Goal: Task Accomplishment & Management: Manage account settings

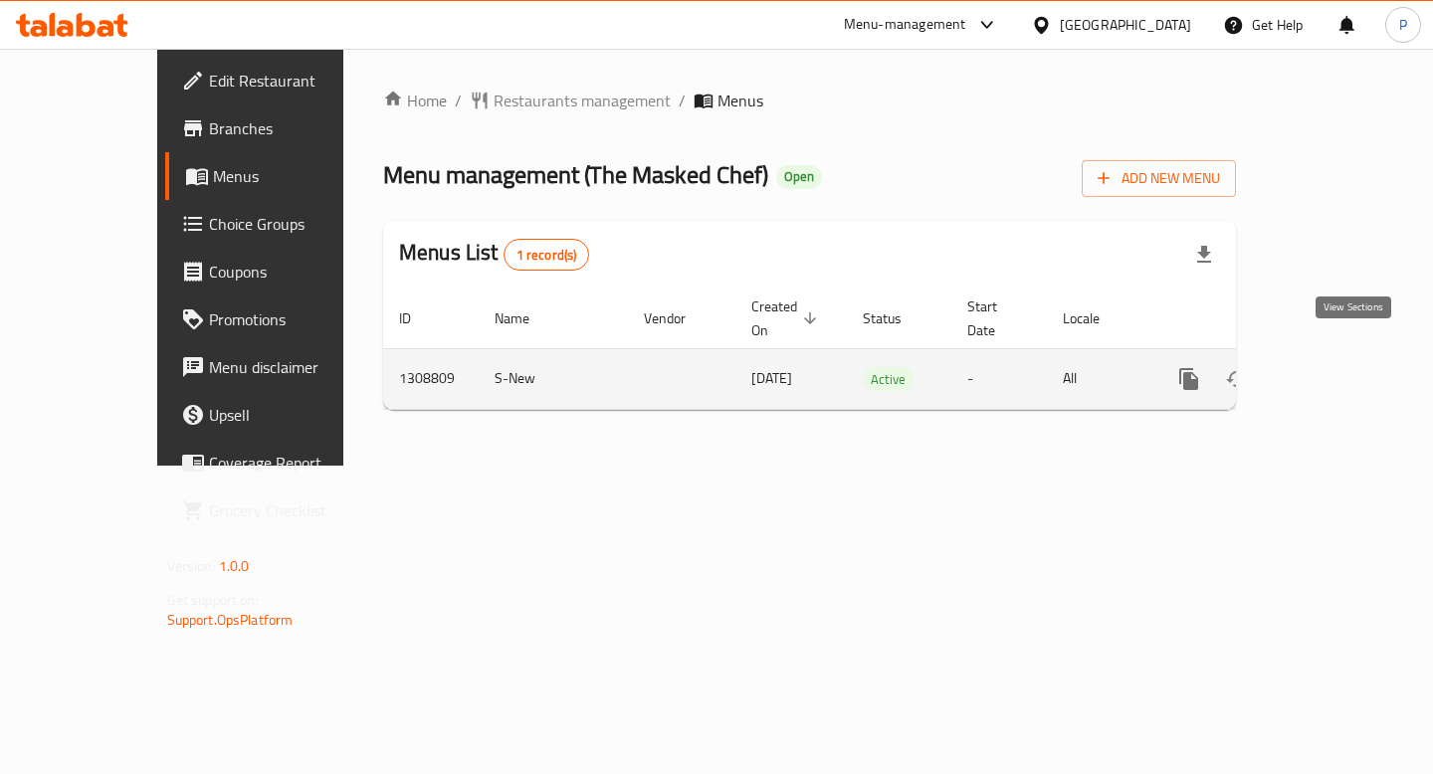
click at [1345, 367] on icon "enhanced table" at bounding box center [1333, 379] width 24 height 24
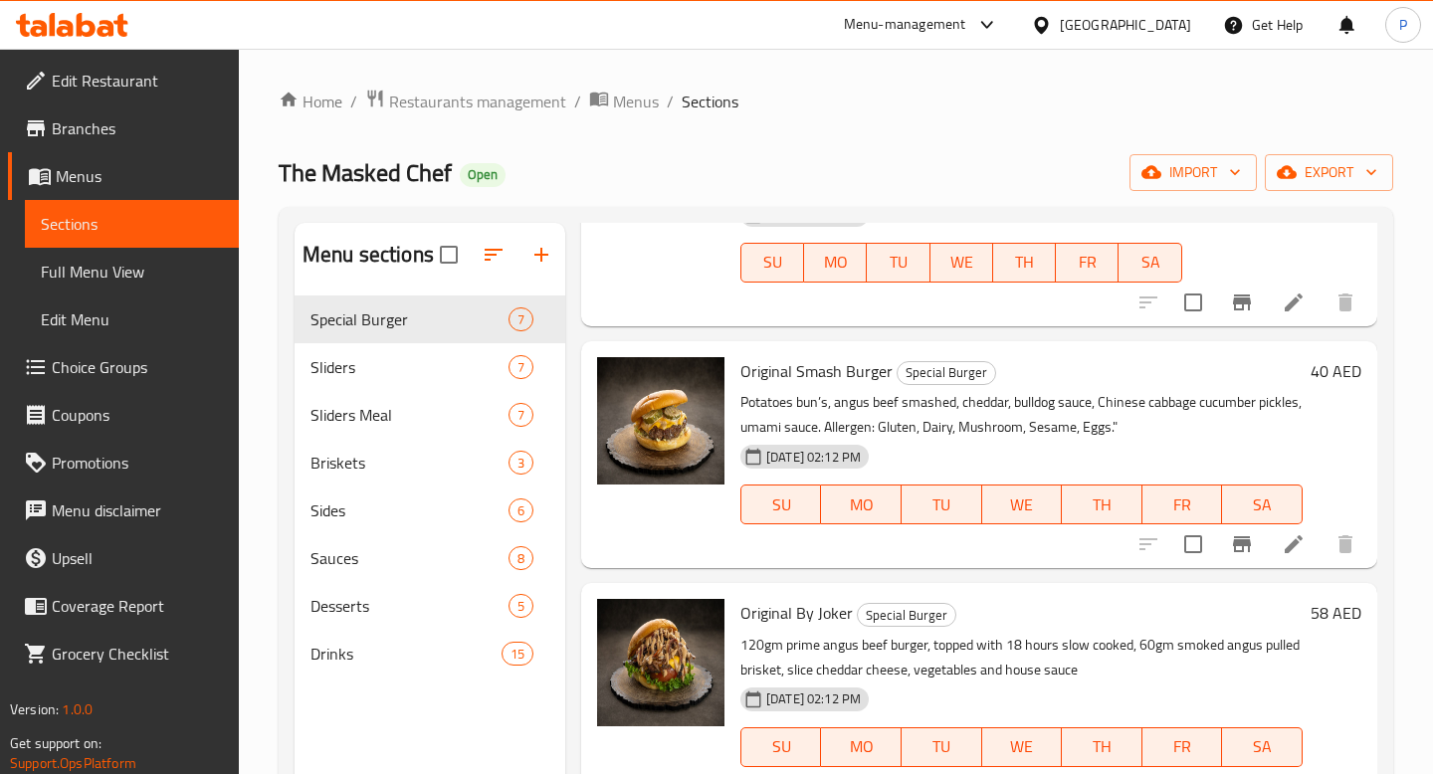
scroll to position [969, 0]
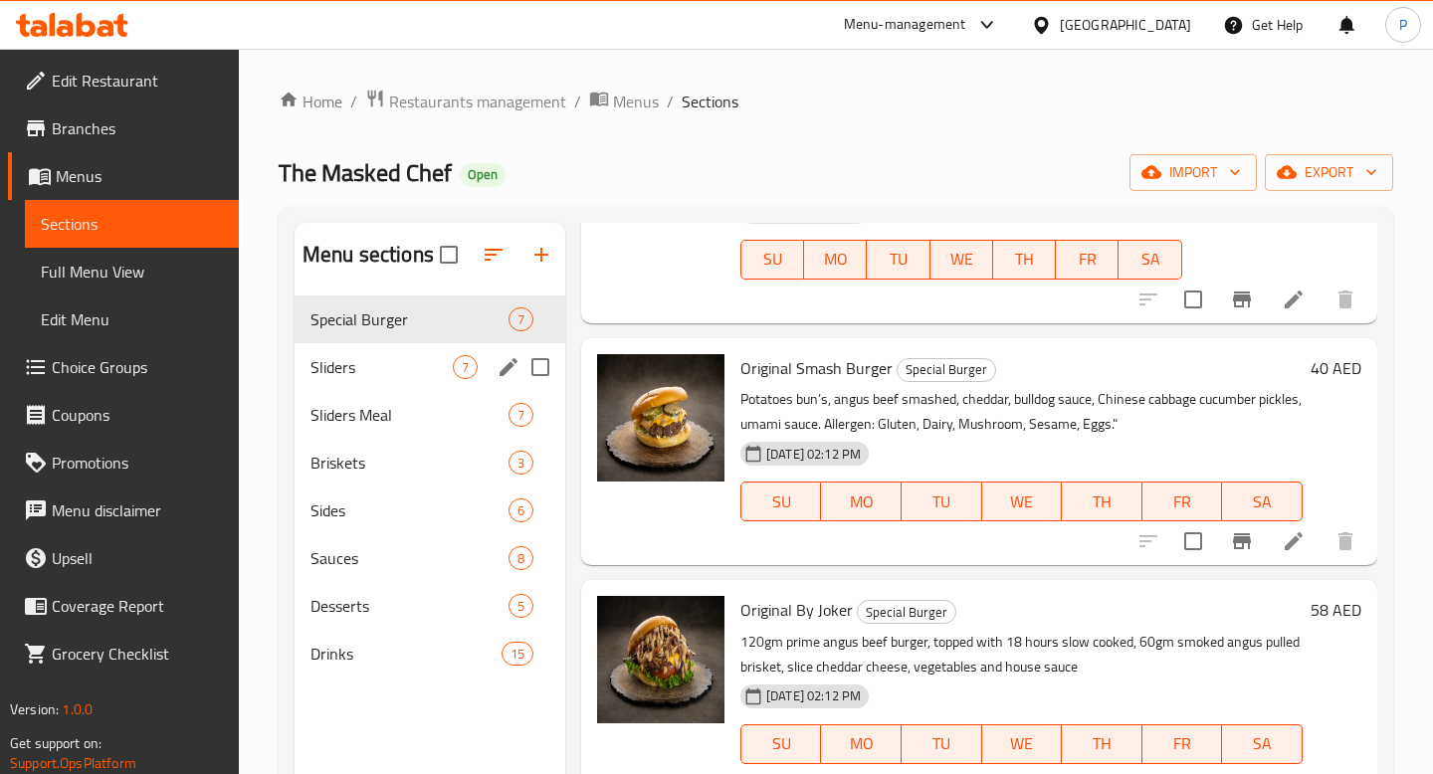
click at [403, 350] on div "Sliders 7" at bounding box center [430, 367] width 271 height 48
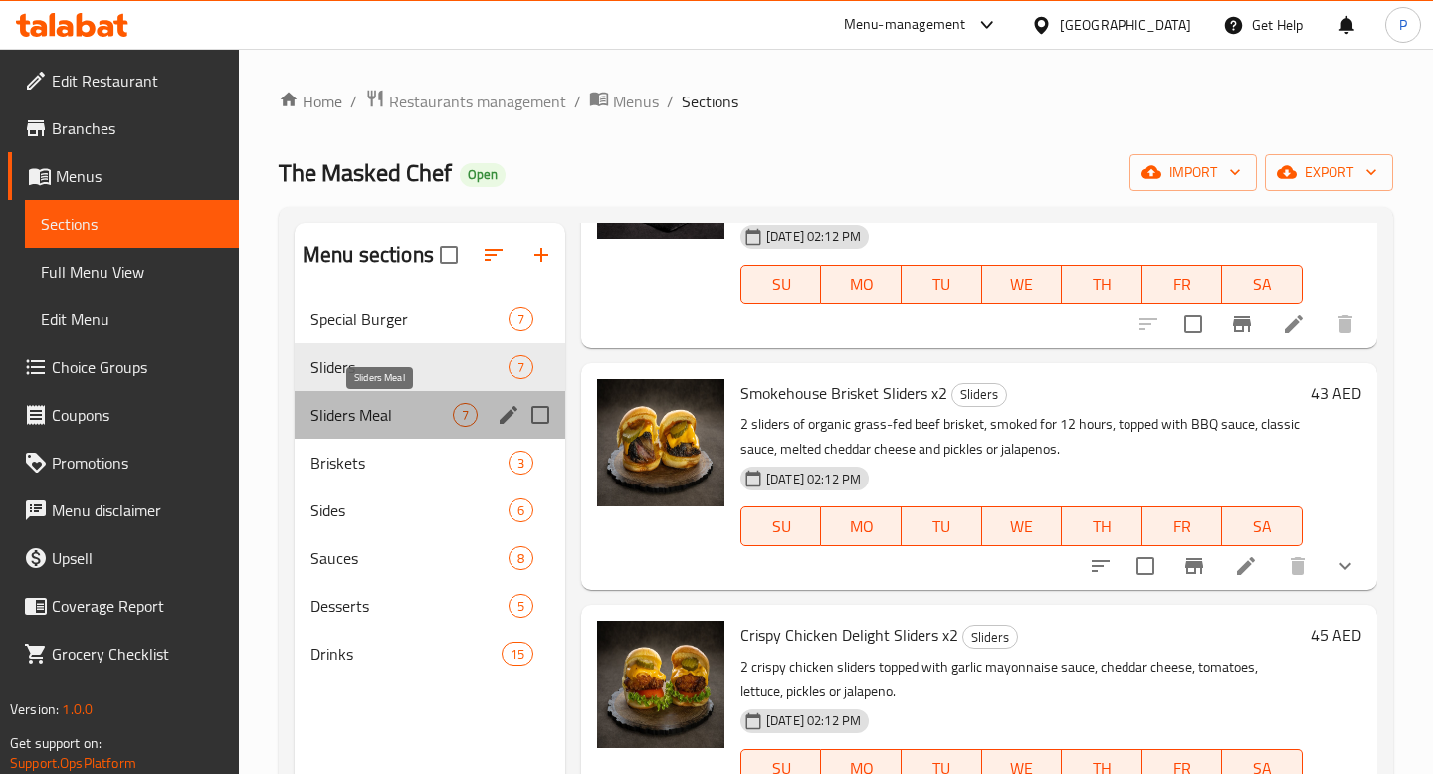
click at [412, 404] on span "Sliders Meal" at bounding box center [382, 415] width 142 height 24
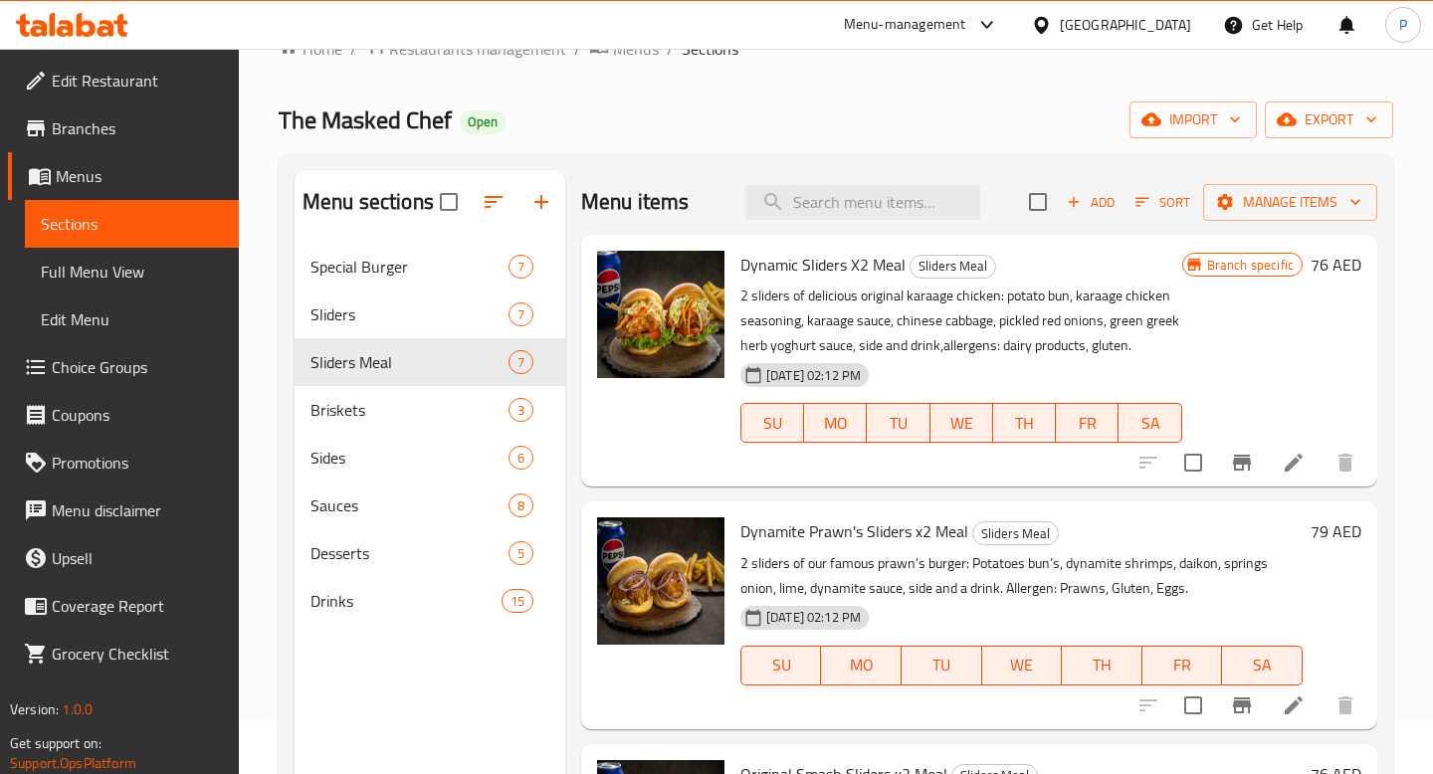
scroll to position [48, 0]
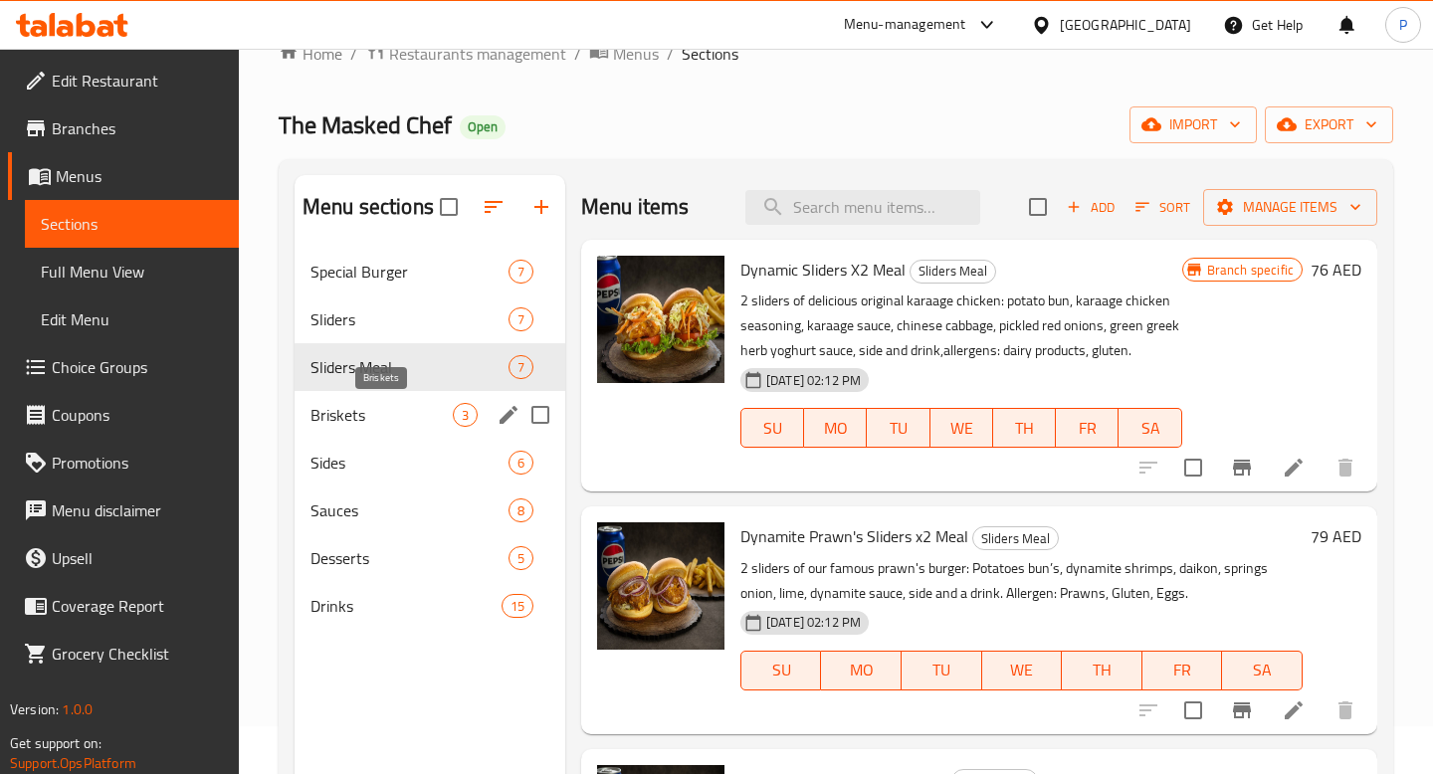
click at [374, 409] on span "Briskets" at bounding box center [382, 415] width 142 height 24
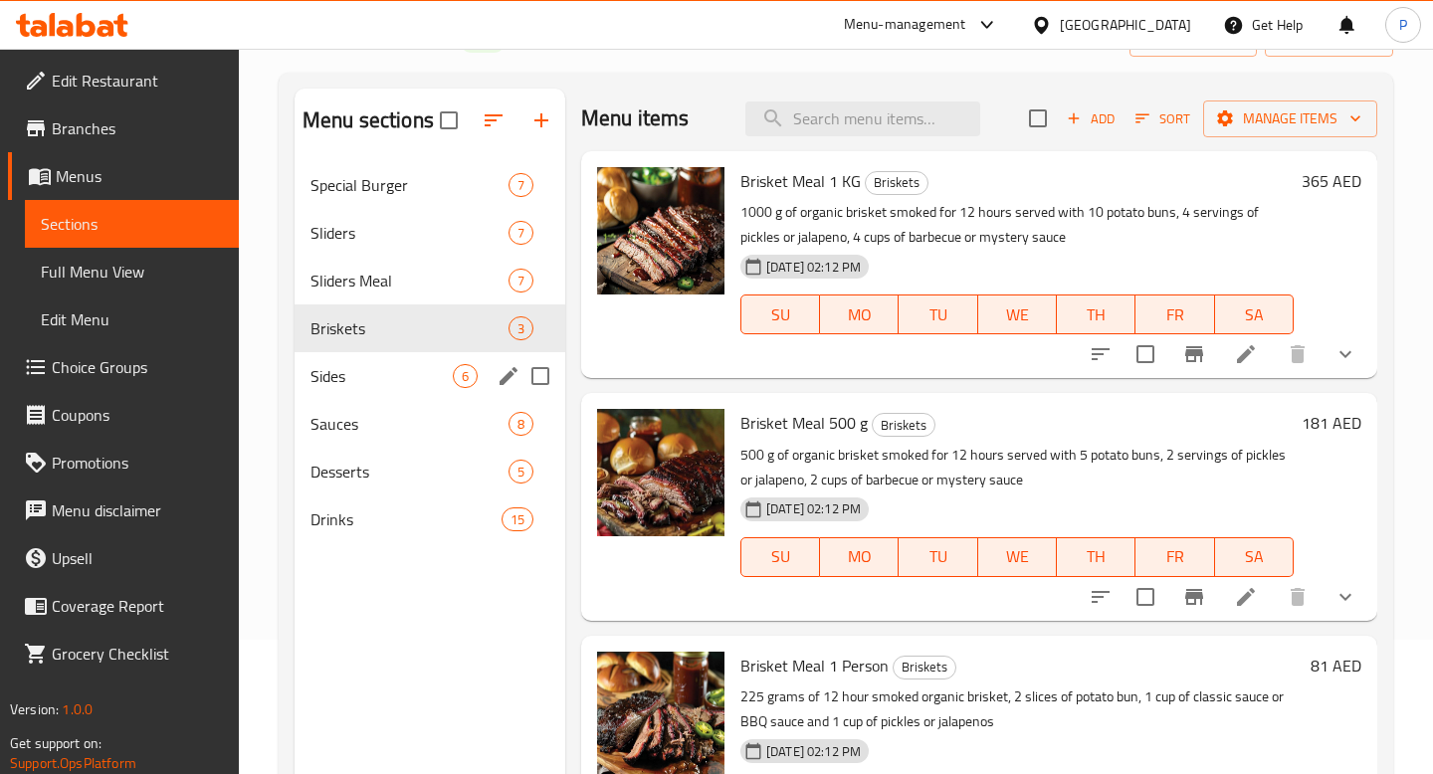
scroll to position [127, 0]
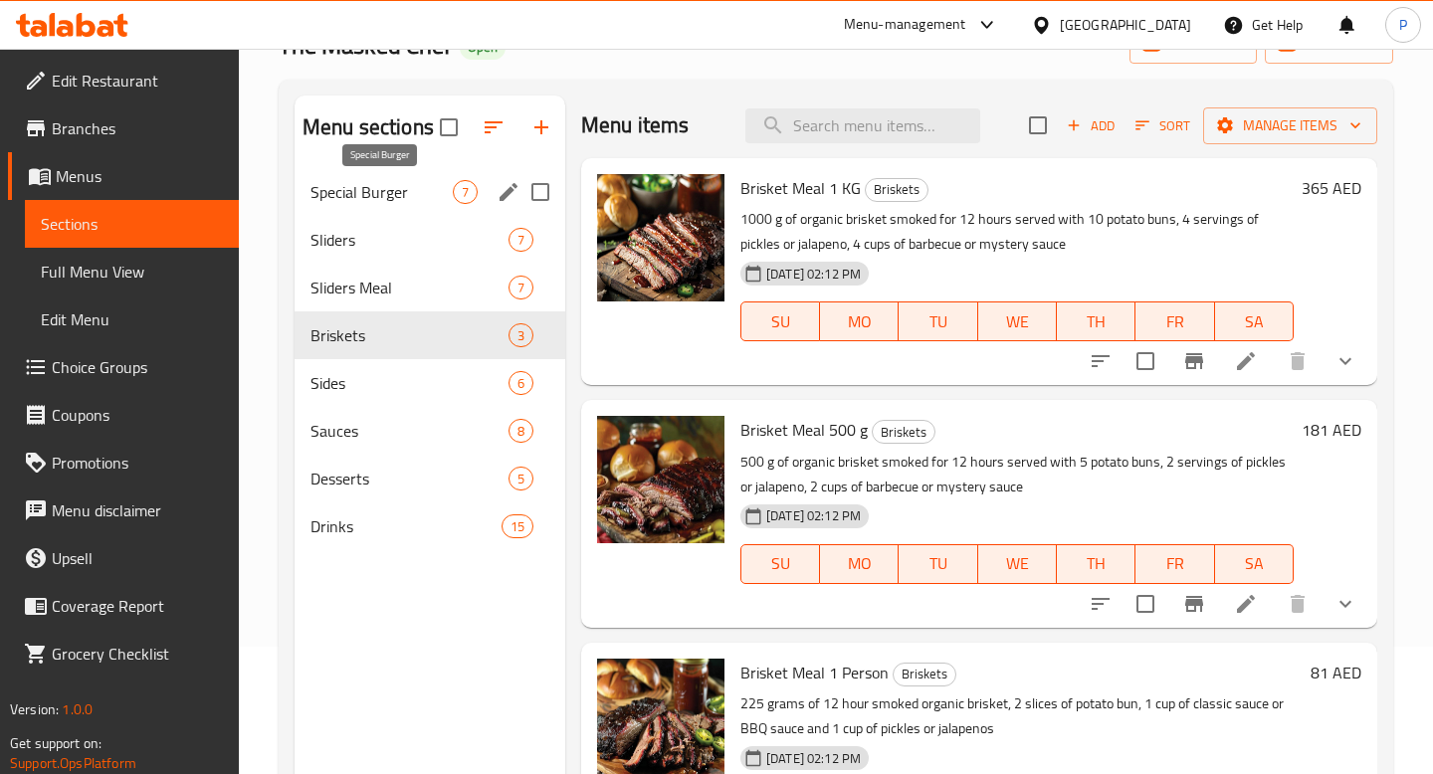
click at [393, 195] on span "Special Burger" at bounding box center [382, 192] width 142 height 24
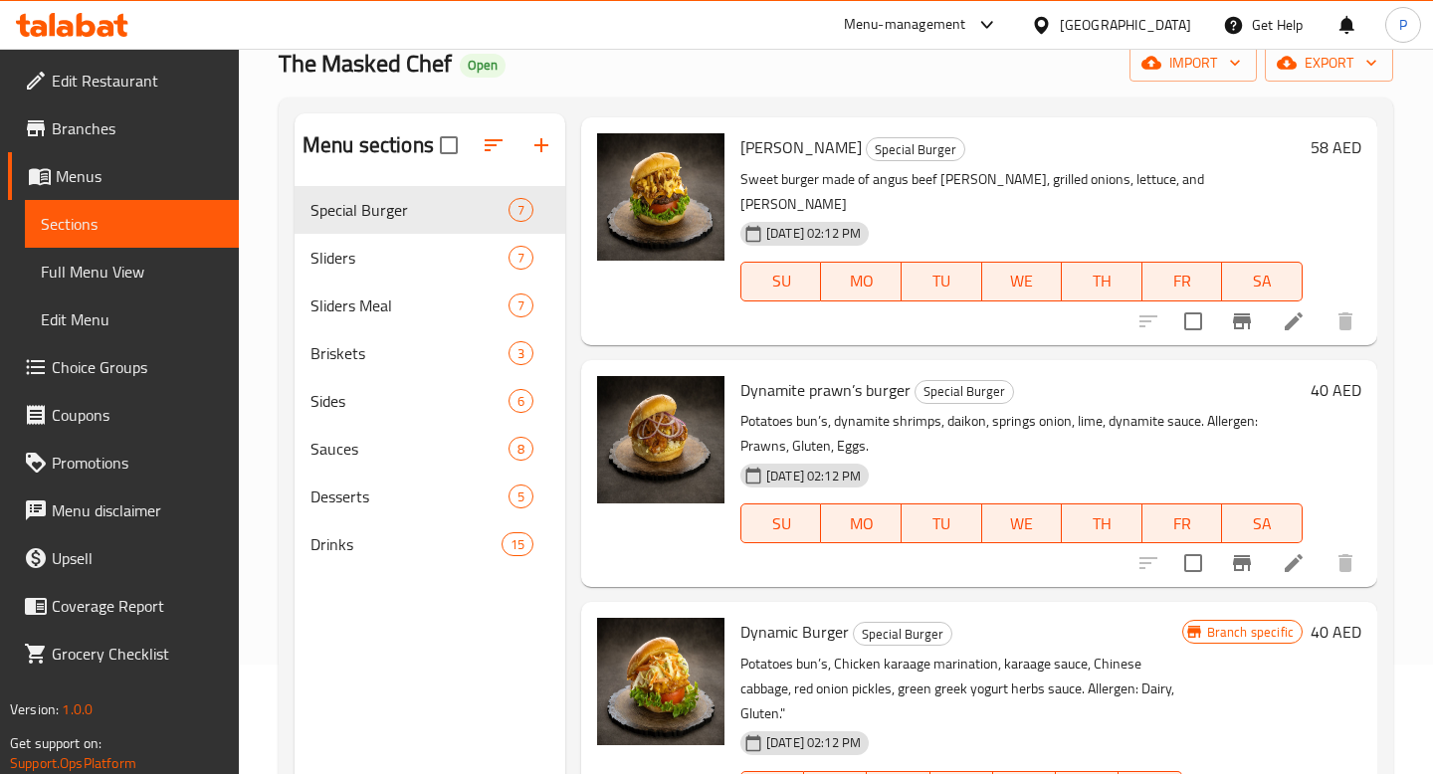
scroll to position [46, 0]
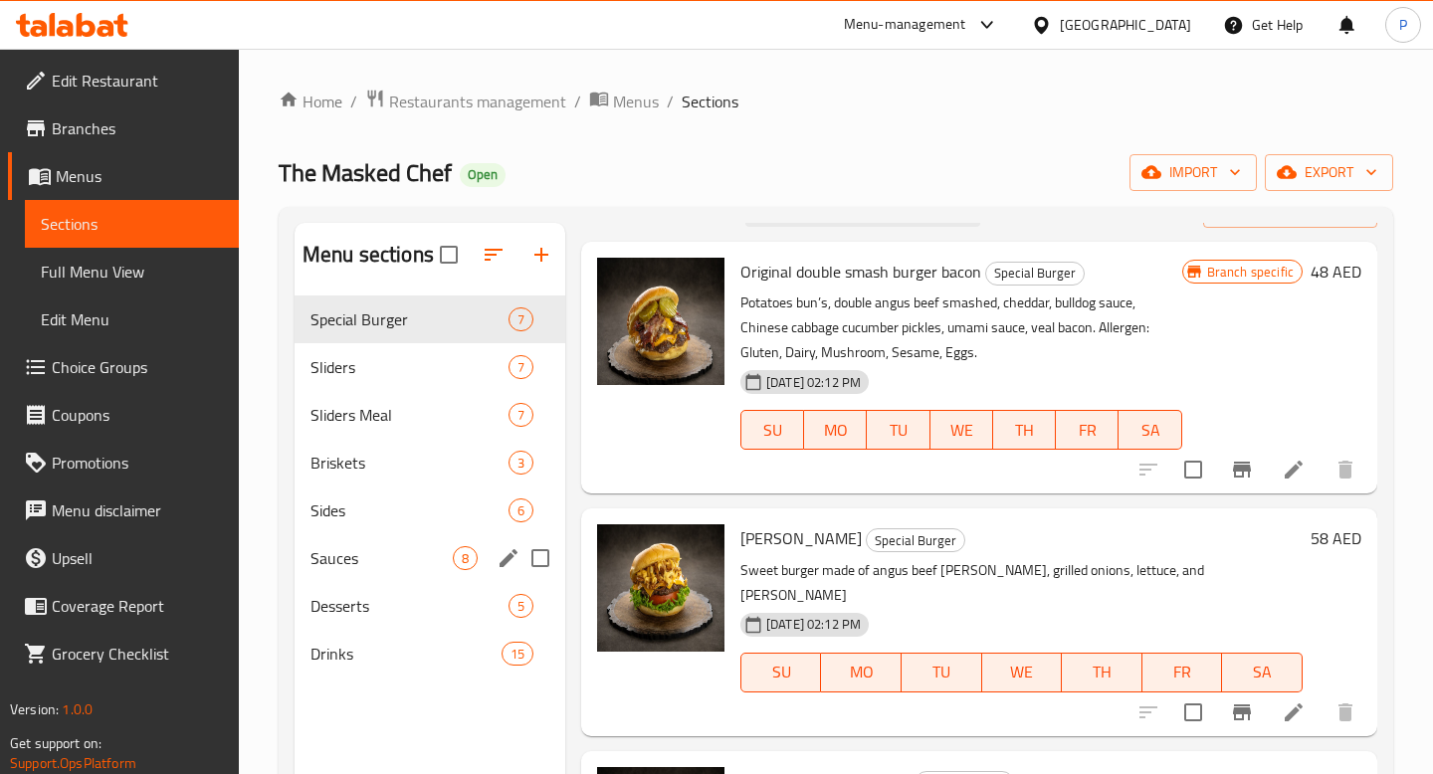
click at [383, 577] on div "Sauces 8" at bounding box center [430, 559] width 271 height 48
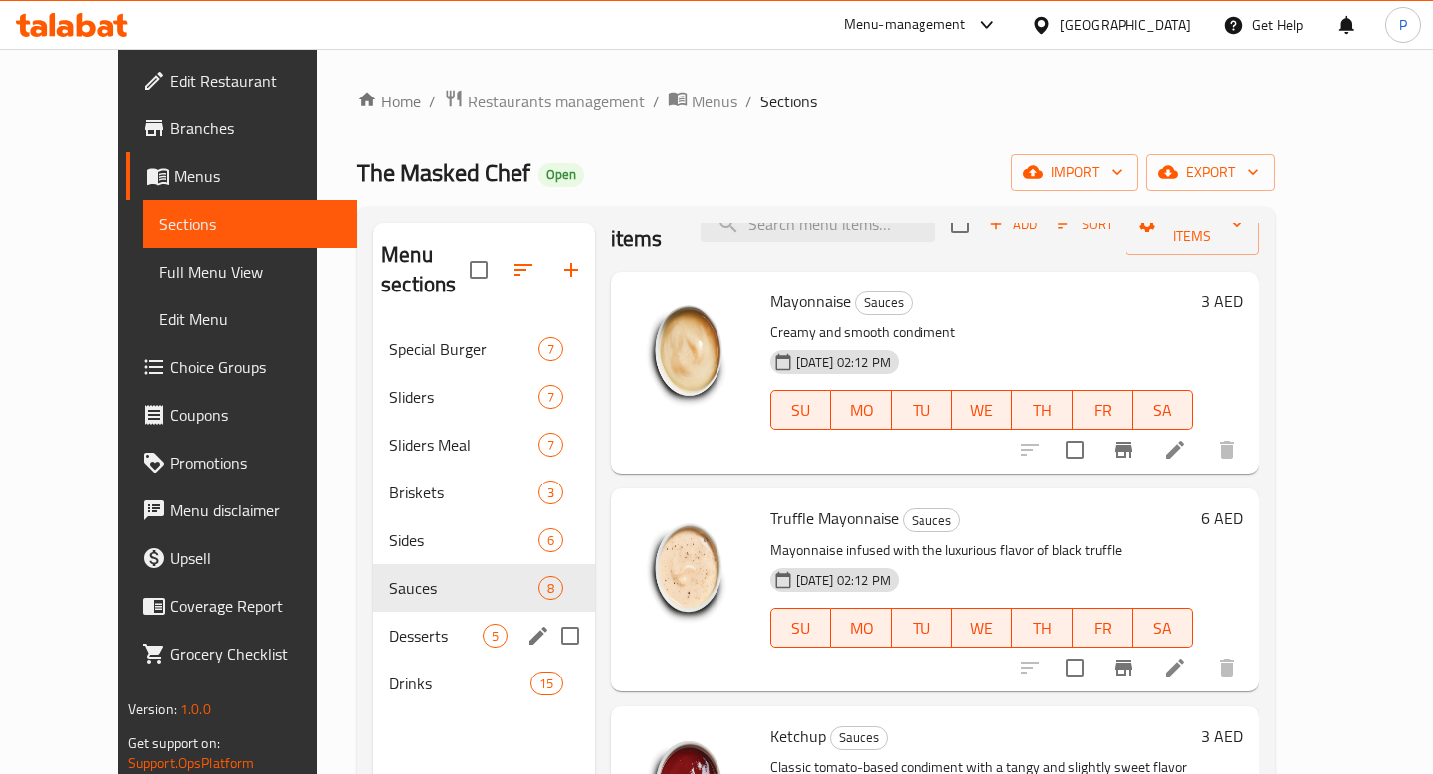
click at [389, 624] on span "Desserts" at bounding box center [435, 636] width 93 height 24
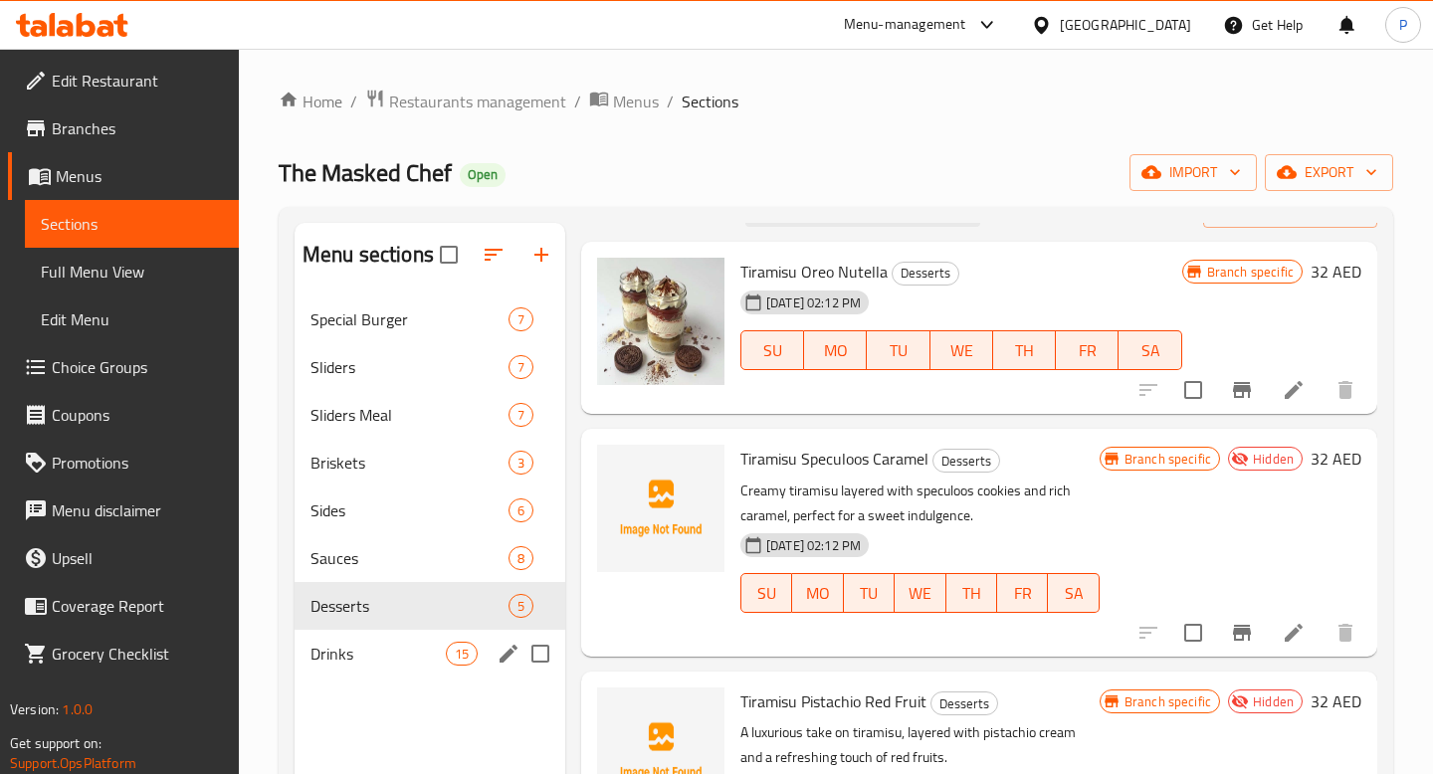
click at [423, 640] on div "Drinks 15" at bounding box center [430, 654] width 271 height 48
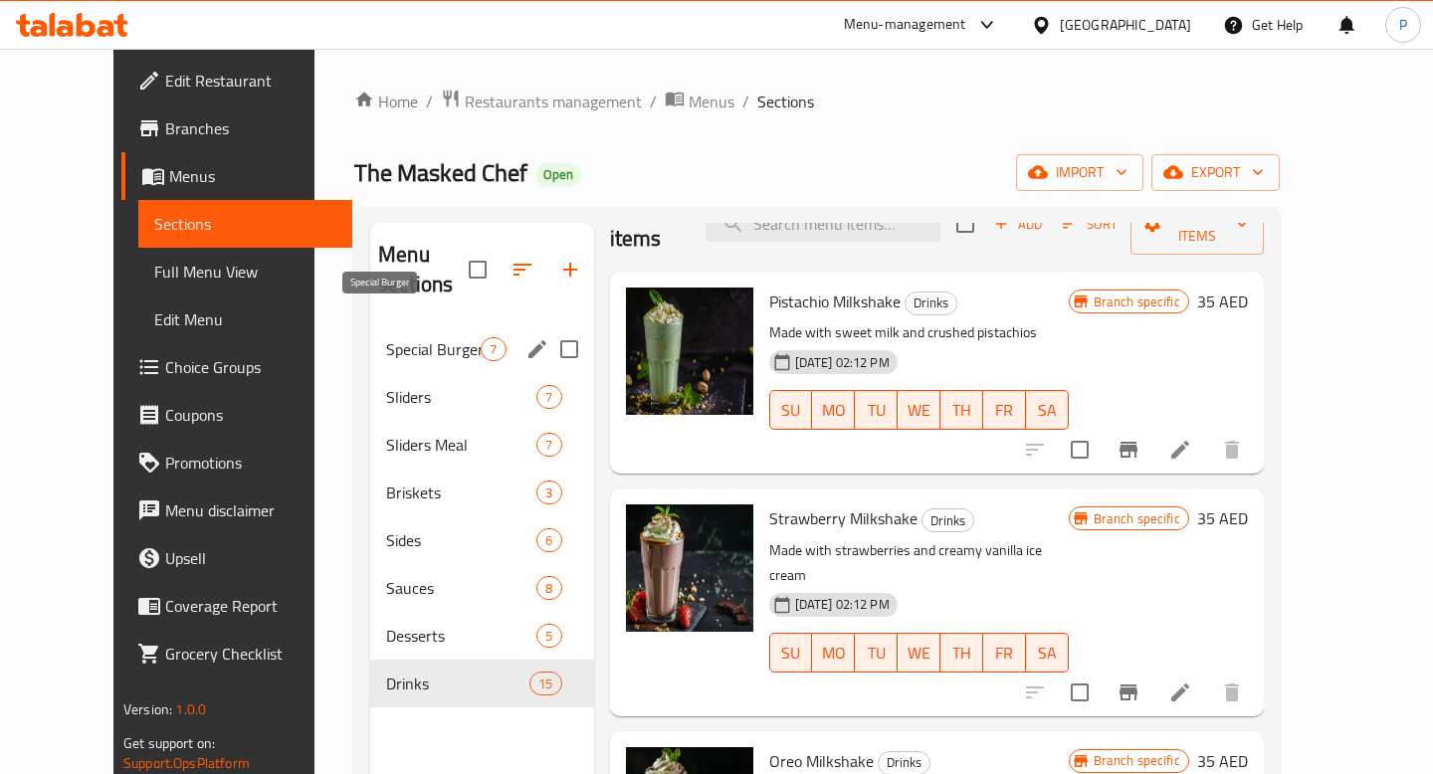
click at [390, 337] on span "Special Burger" at bounding box center [433, 349] width 95 height 24
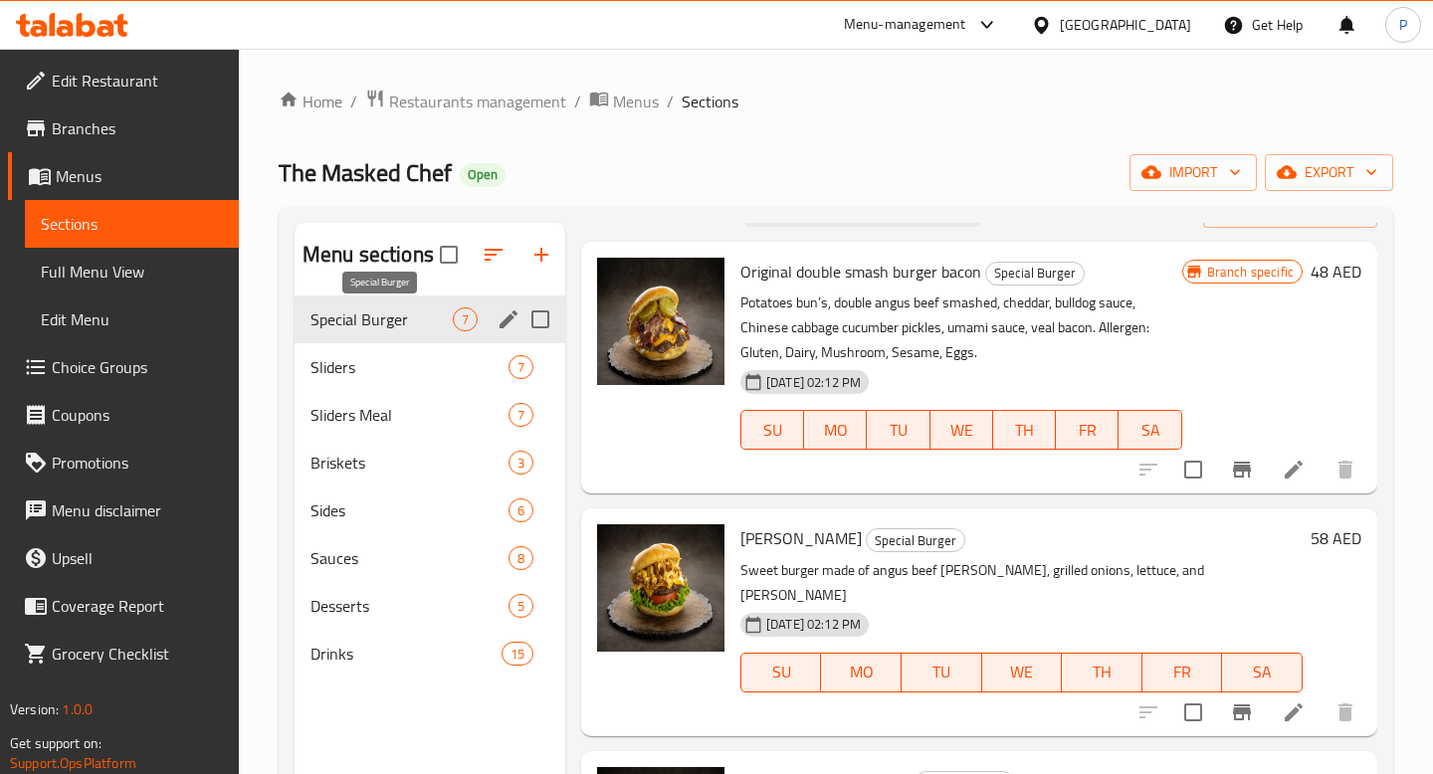
click at [390, 330] on span "Special Burger" at bounding box center [382, 320] width 142 height 24
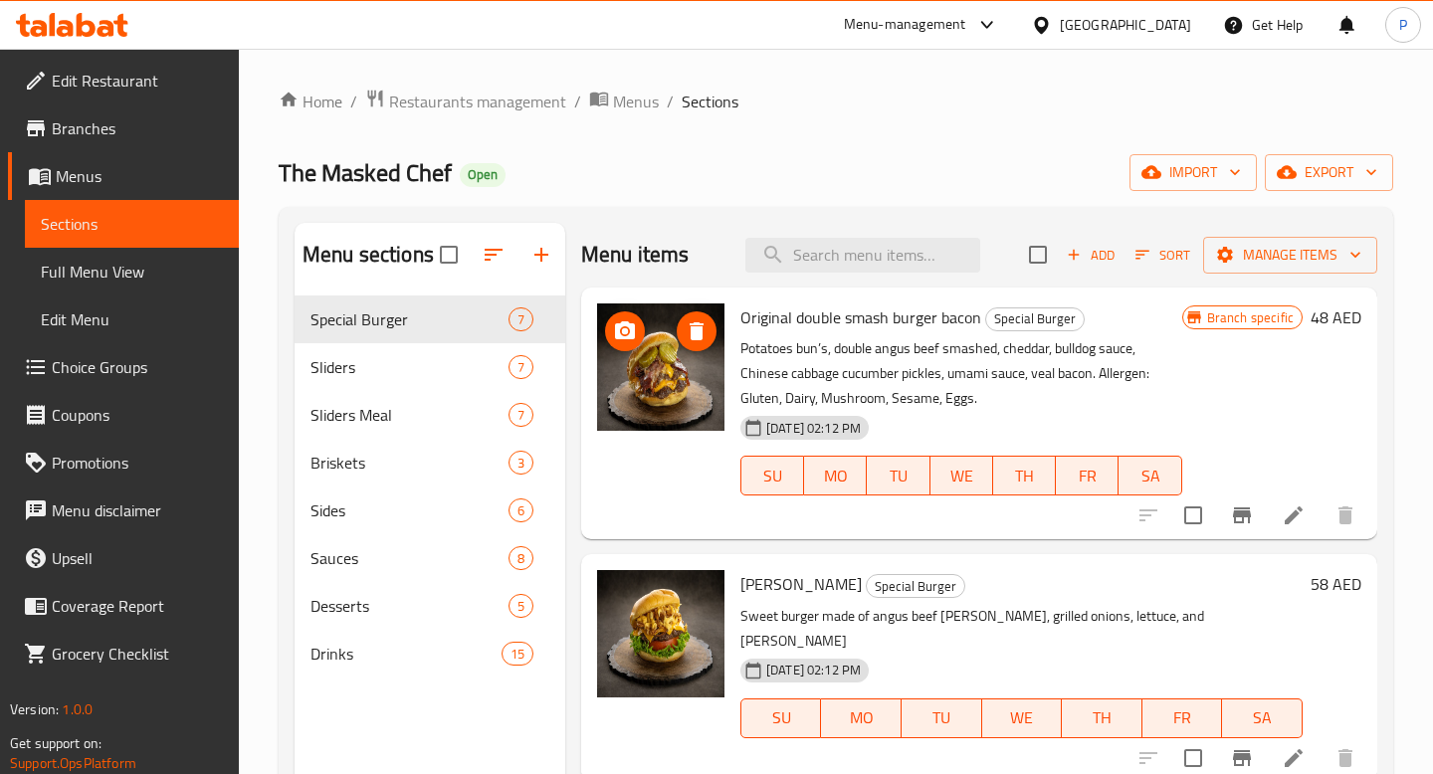
click at [662, 426] on img at bounding box center [660, 367] width 127 height 127
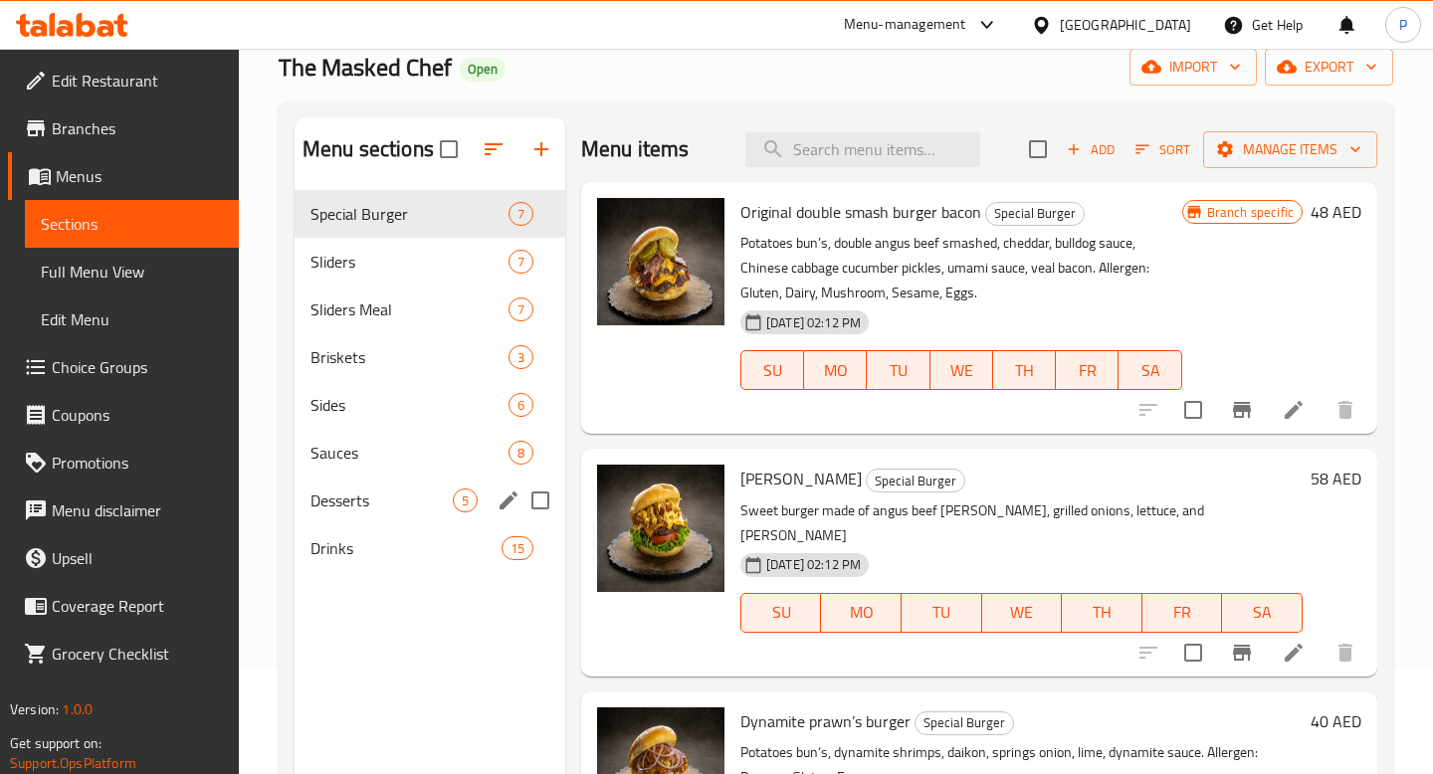
scroll to position [41, 0]
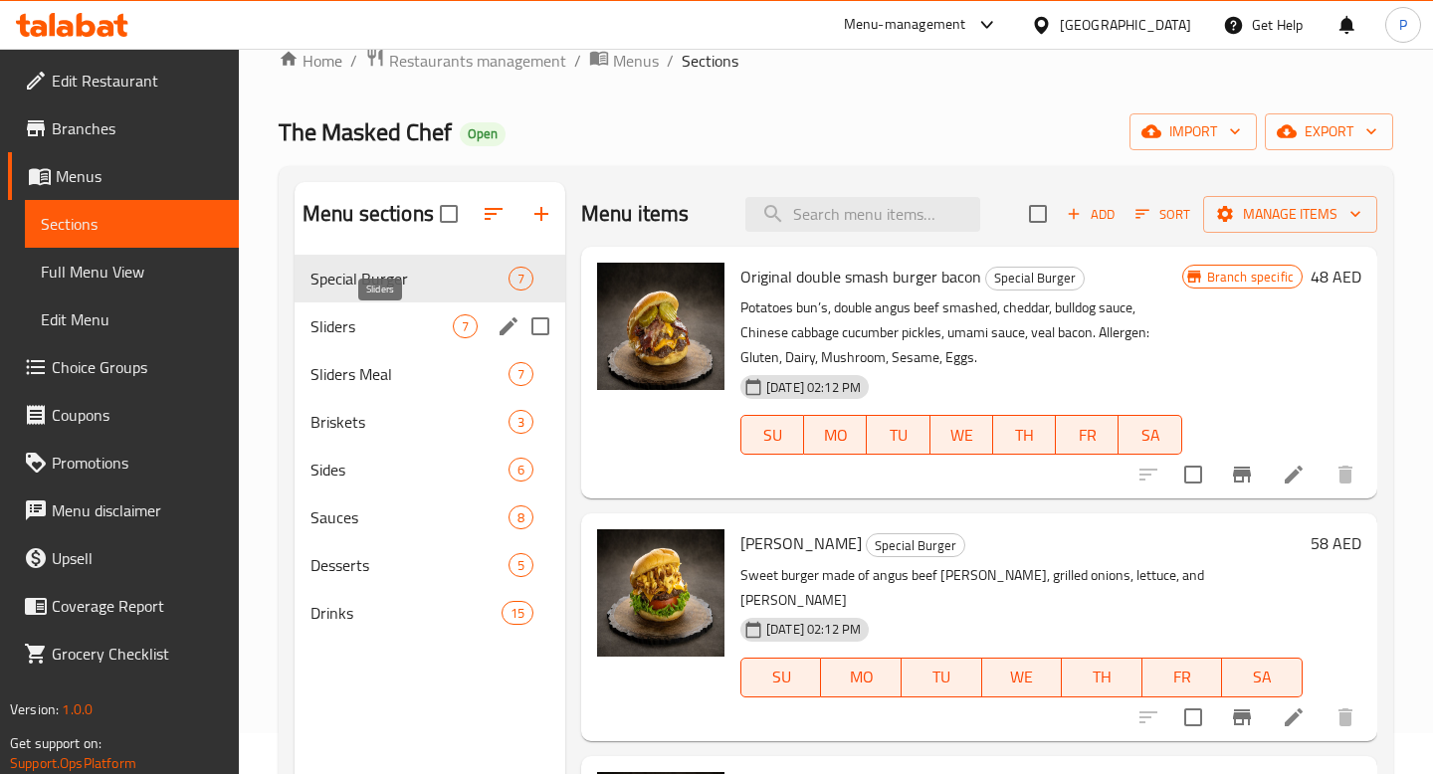
click at [412, 334] on span "Sliders" at bounding box center [382, 327] width 142 height 24
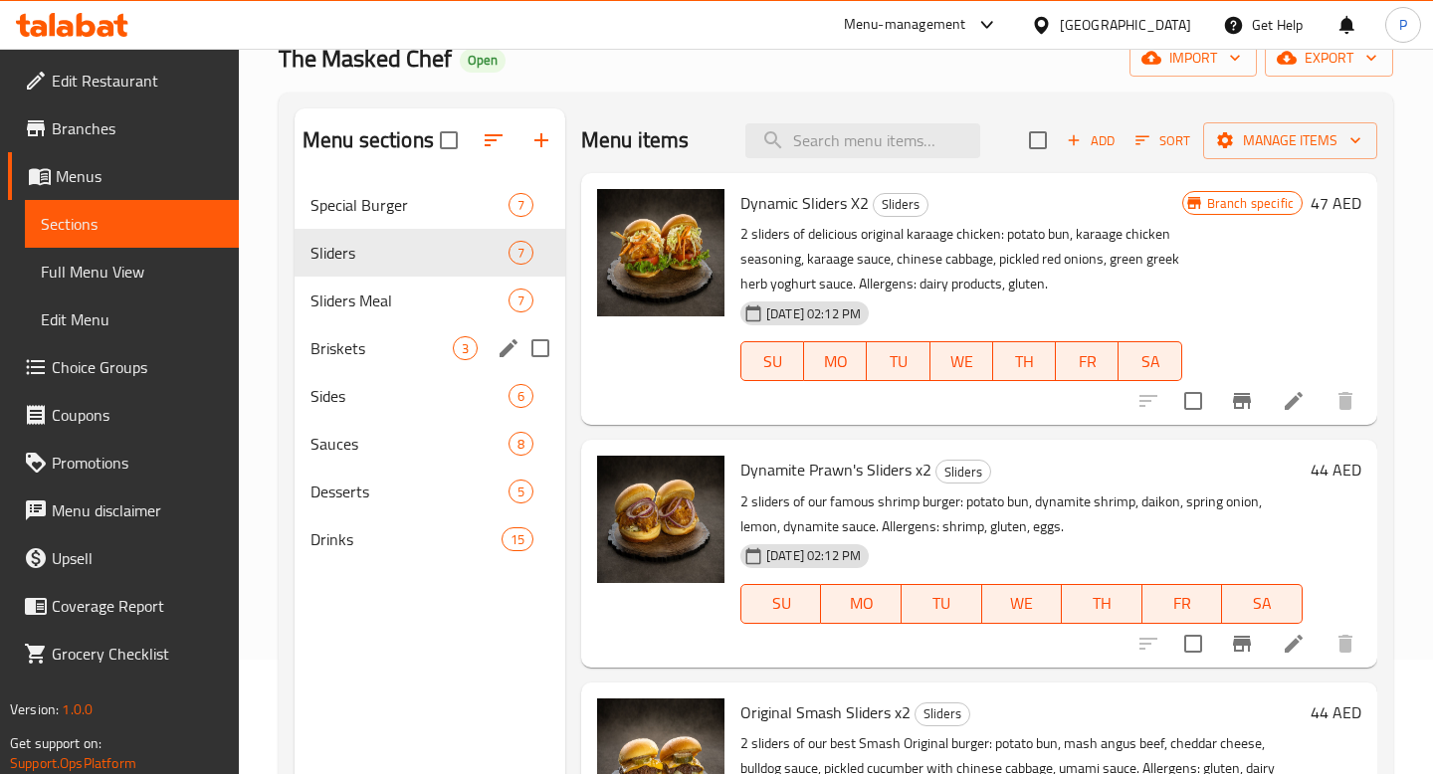
click at [408, 364] on div "Briskets 3" at bounding box center [430, 349] width 271 height 48
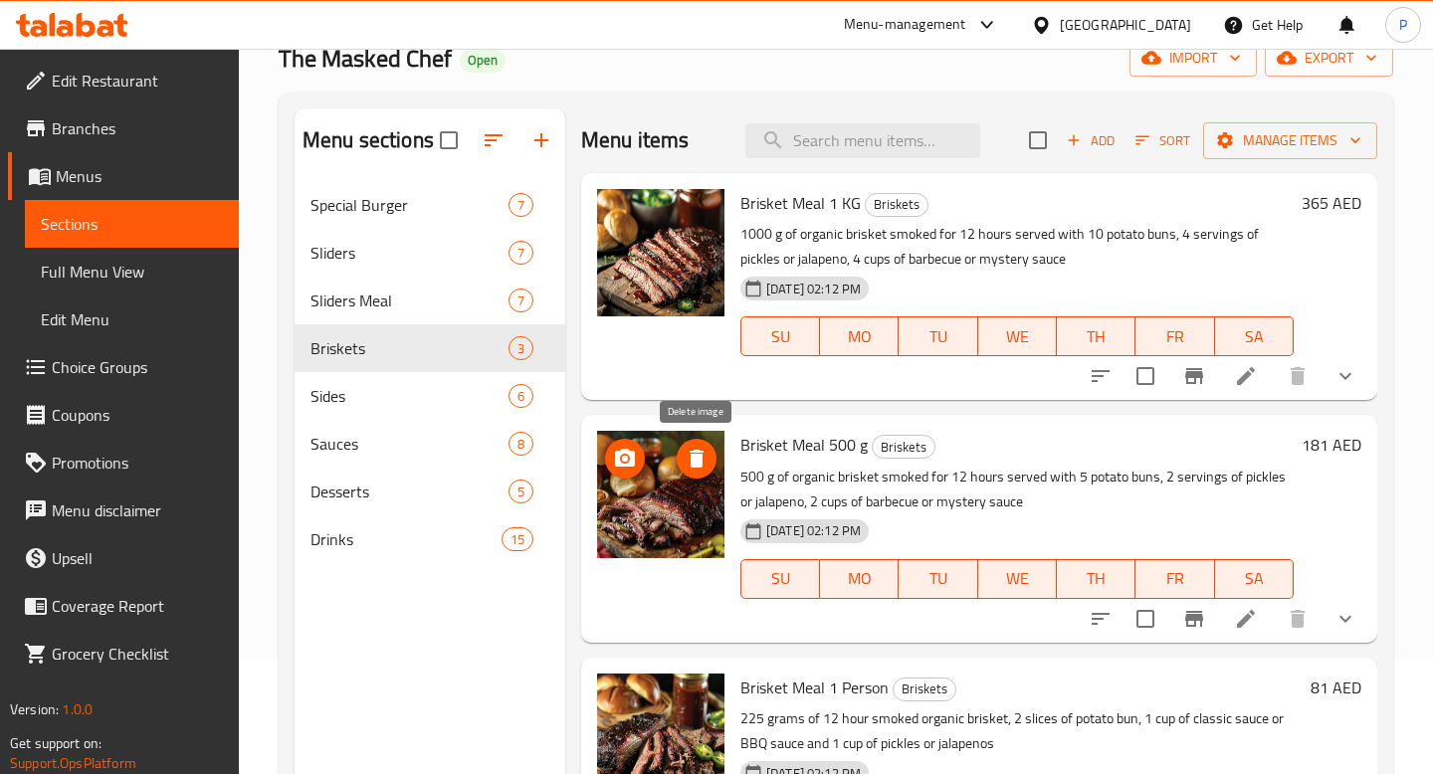
scroll to position [2, 0]
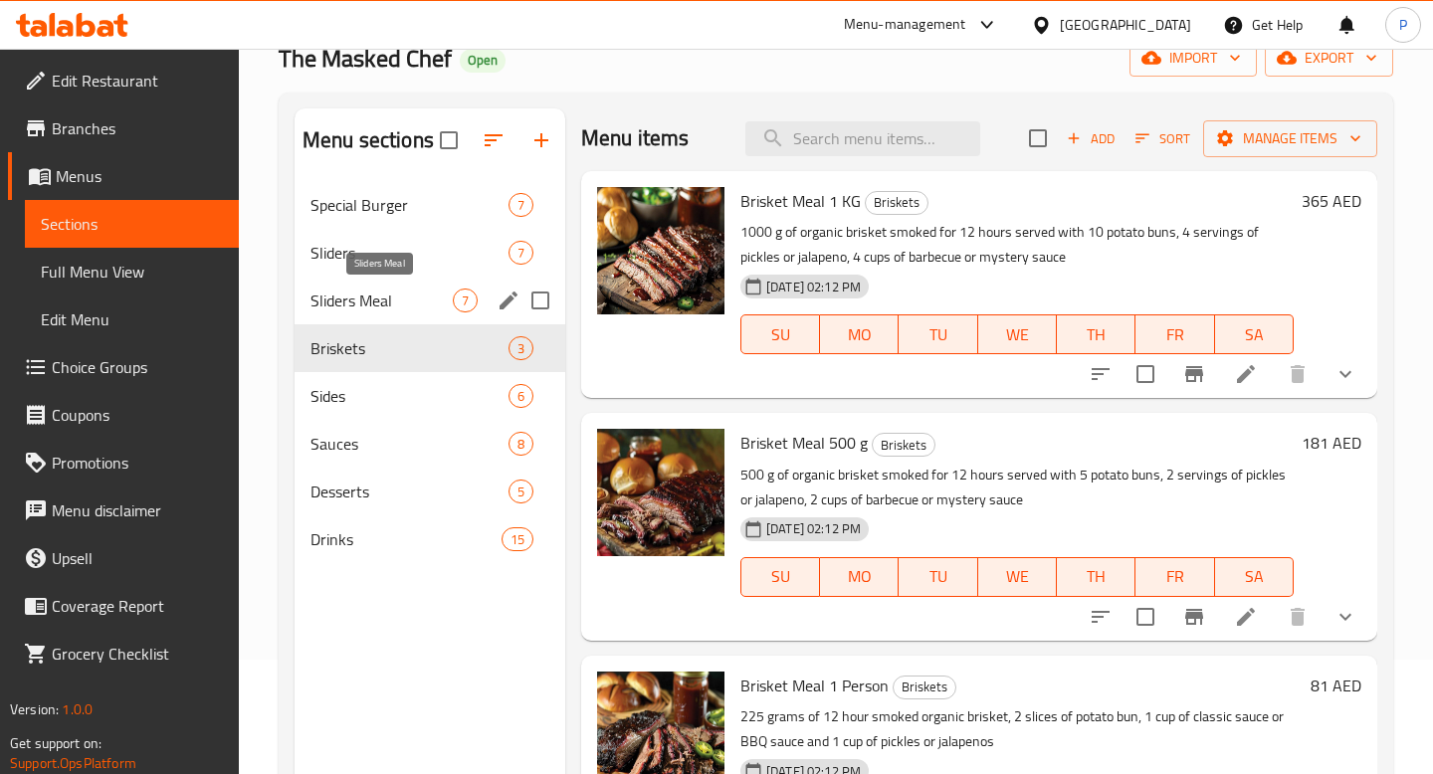
click at [414, 289] on span "Sliders Meal" at bounding box center [382, 301] width 142 height 24
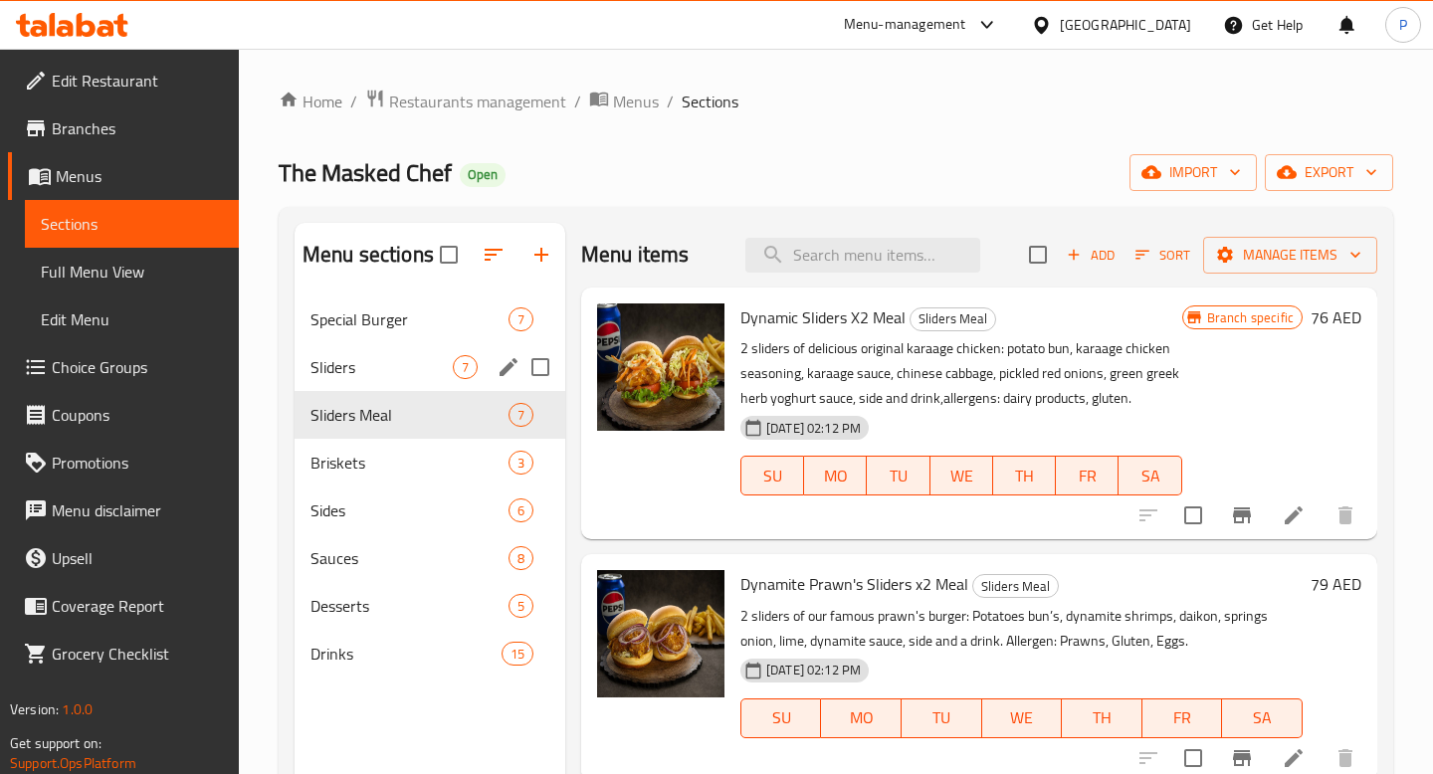
click at [414, 352] on div "Sliders 7" at bounding box center [430, 367] width 271 height 48
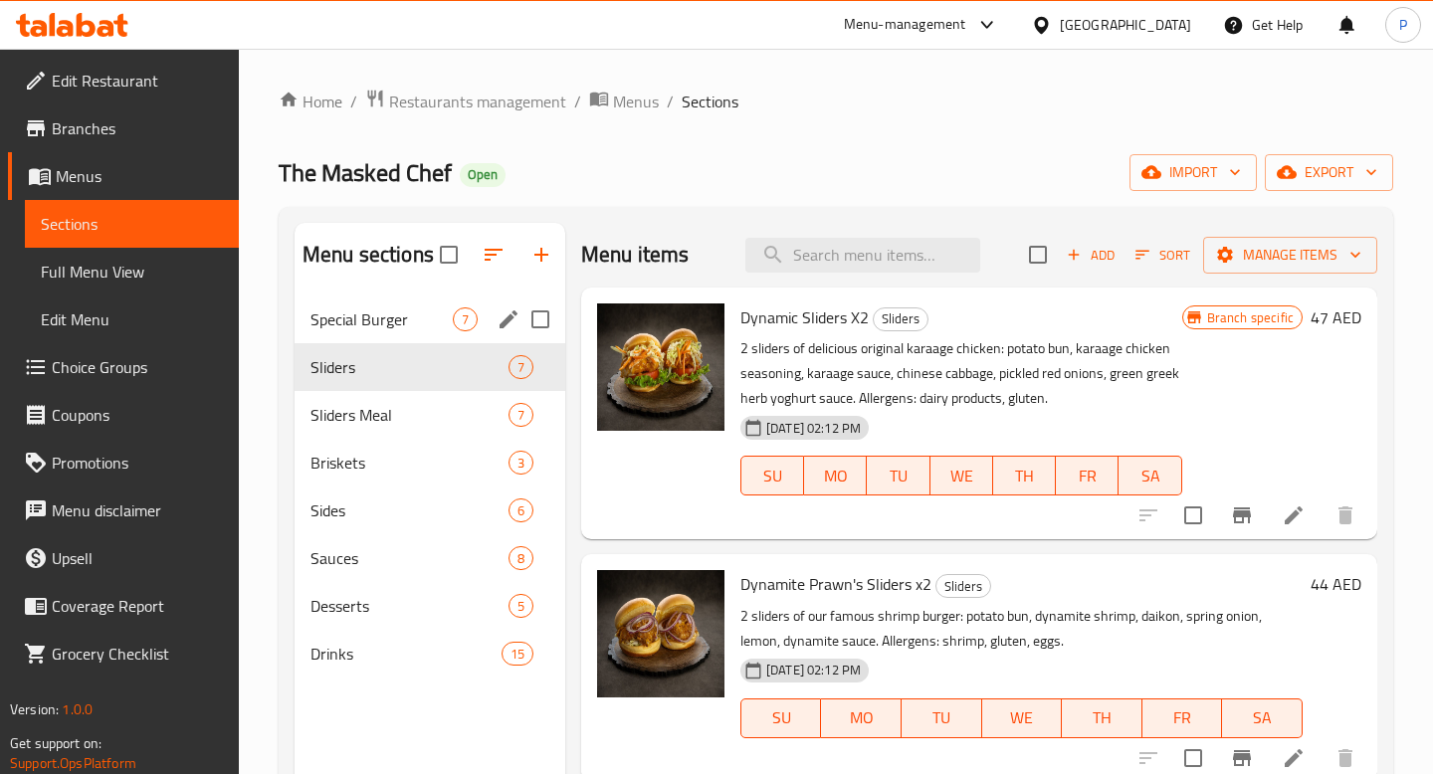
click at [411, 333] on div "Special Burger 7" at bounding box center [430, 320] width 271 height 48
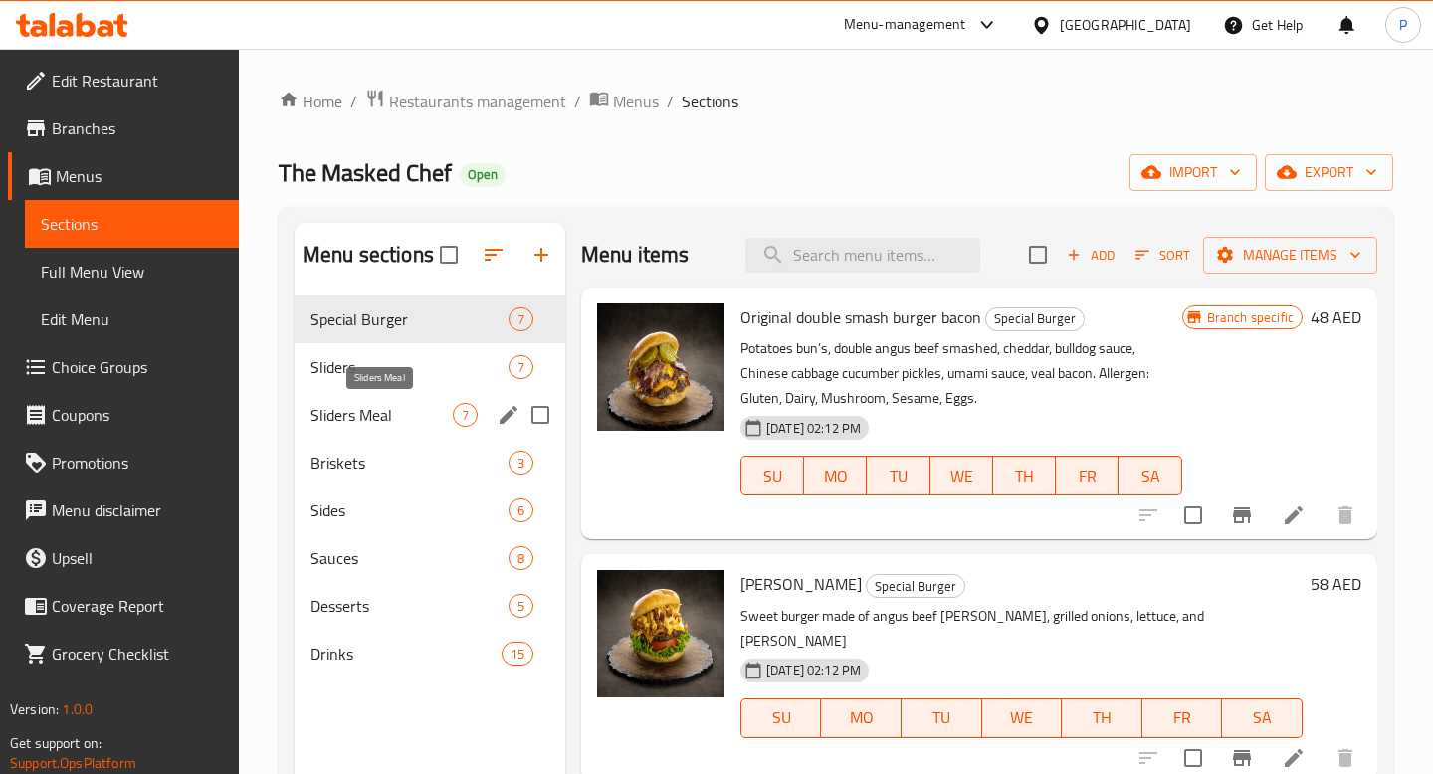
click at [402, 422] on span "Sliders Meal" at bounding box center [382, 415] width 142 height 24
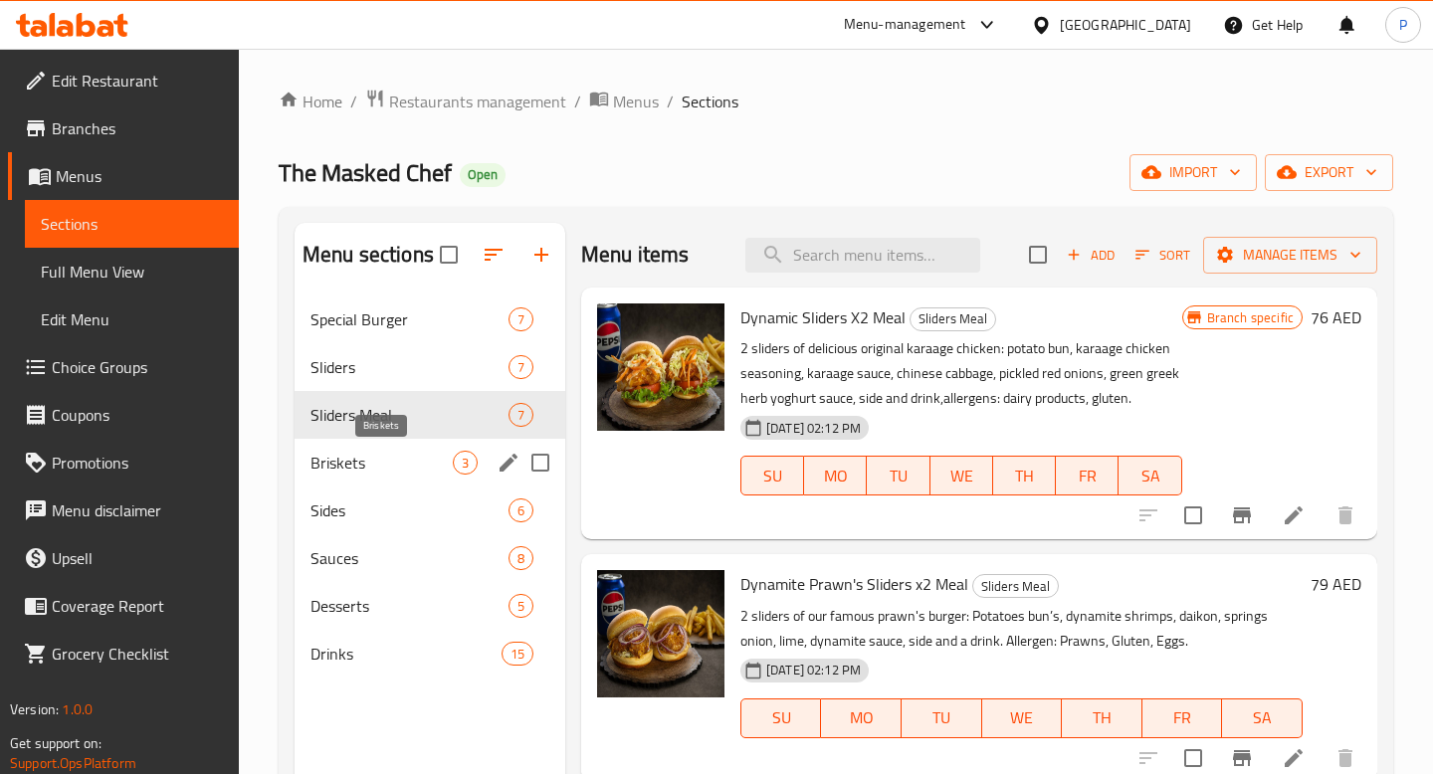
click at [401, 460] on span "Briskets" at bounding box center [382, 463] width 142 height 24
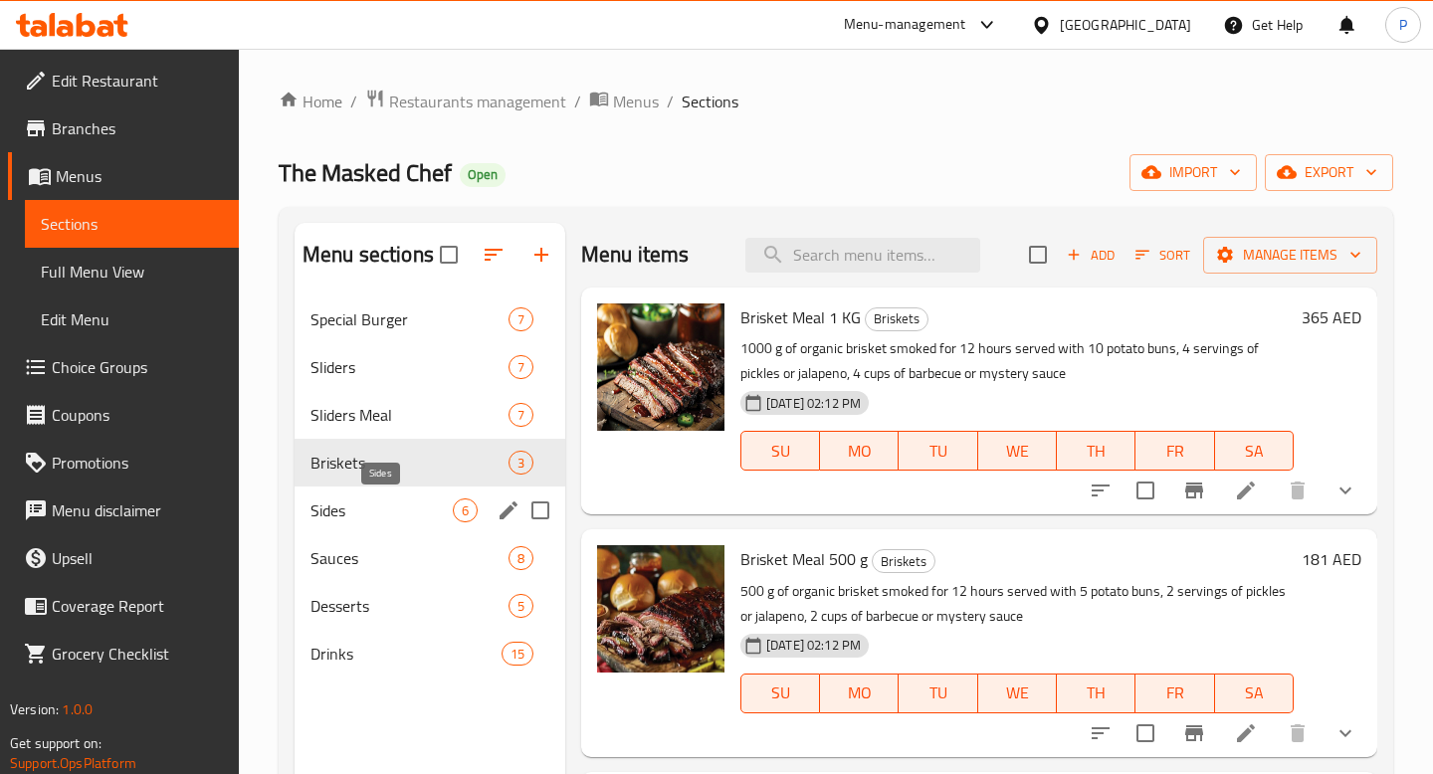
click at [404, 500] on span "Sides" at bounding box center [382, 511] width 142 height 24
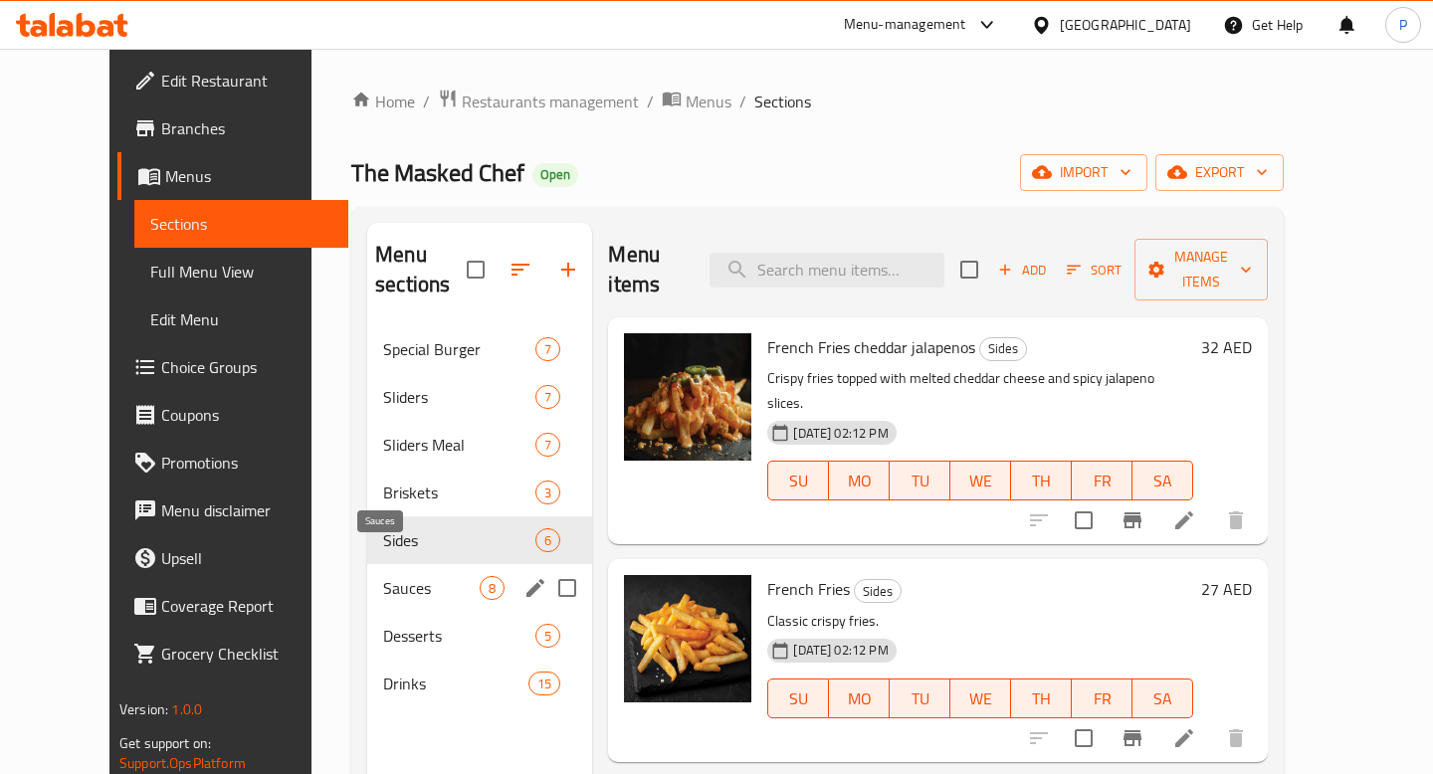
click at [412, 576] on span "Sauces" at bounding box center [431, 588] width 97 height 24
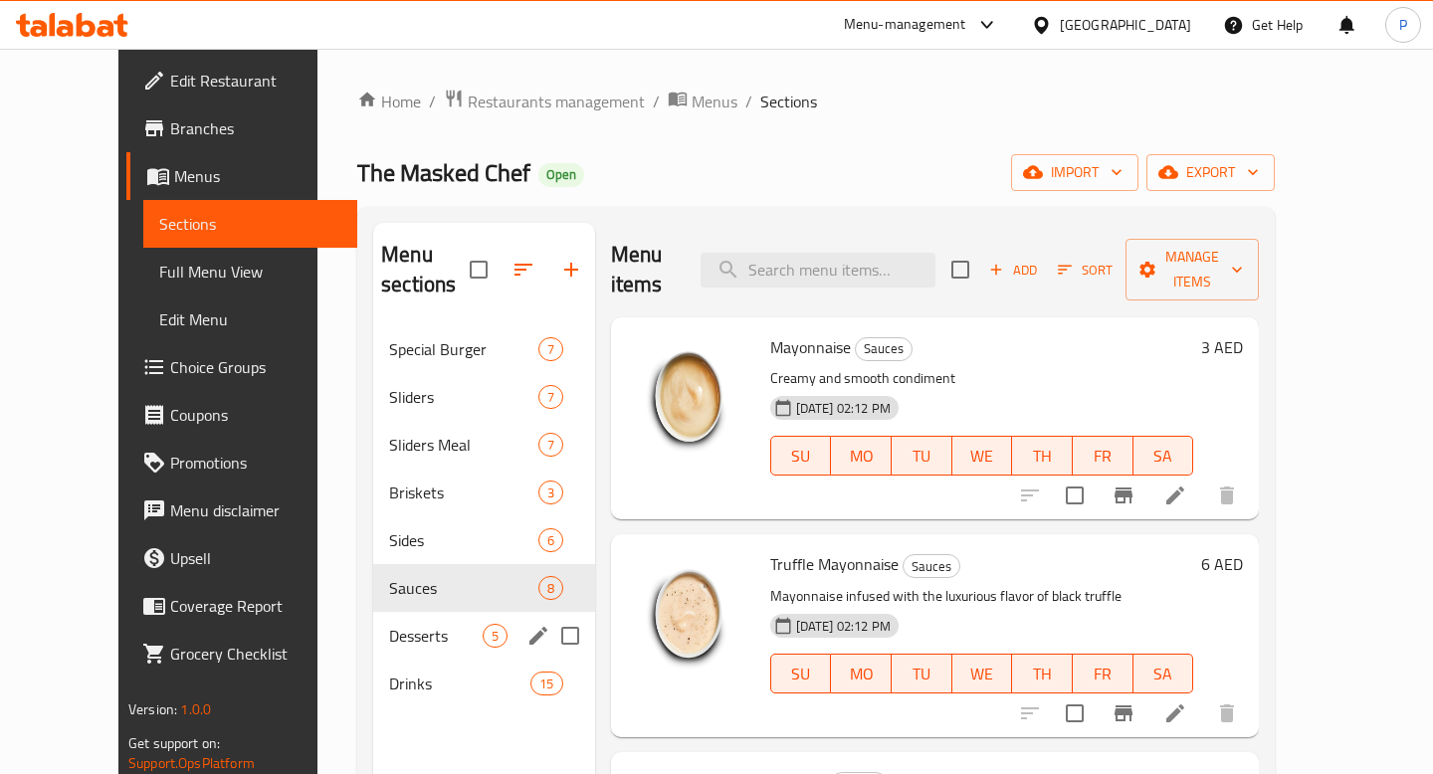
click at [418, 624] on span "Desserts" at bounding box center [435, 636] width 93 height 24
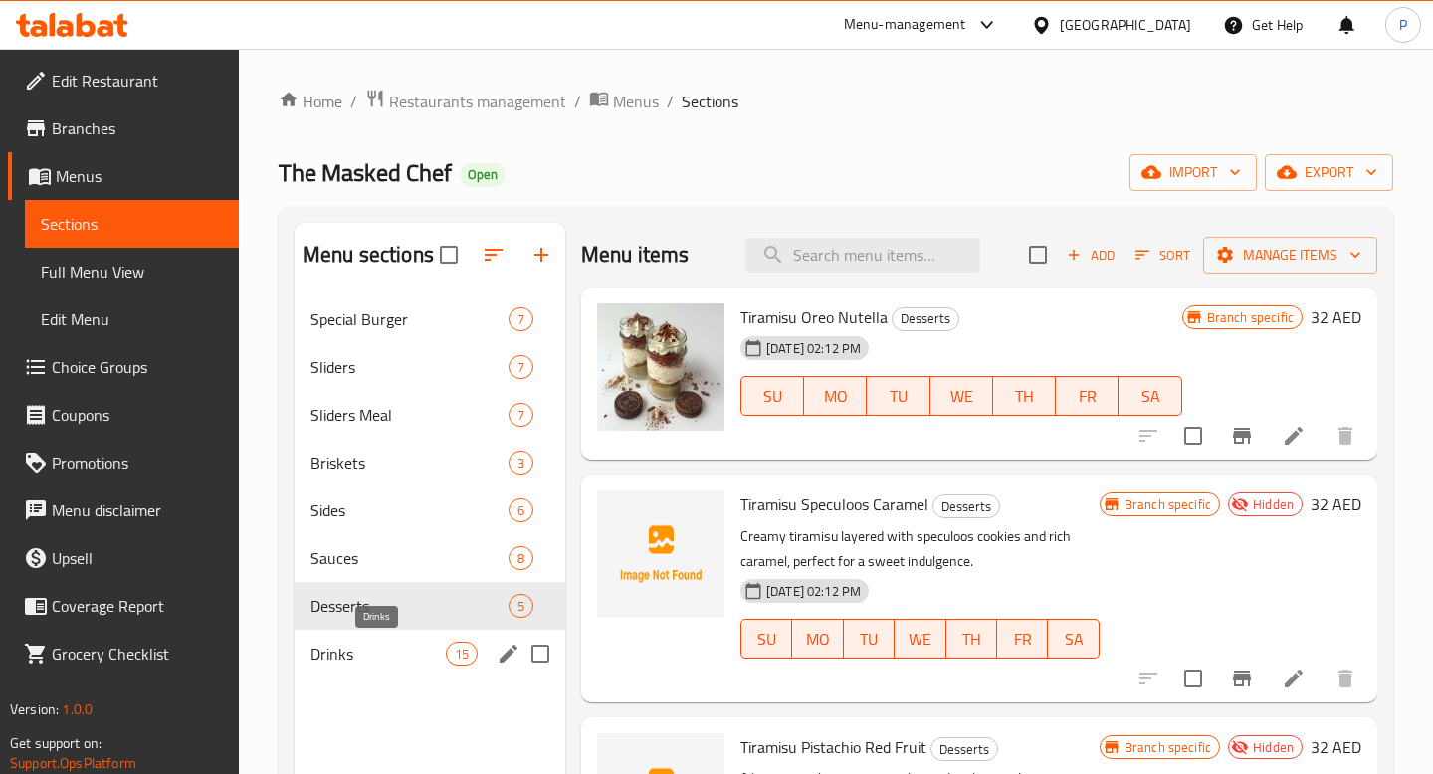
click at [425, 647] on span "Drinks" at bounding box center [378, 654] width 135 height 24
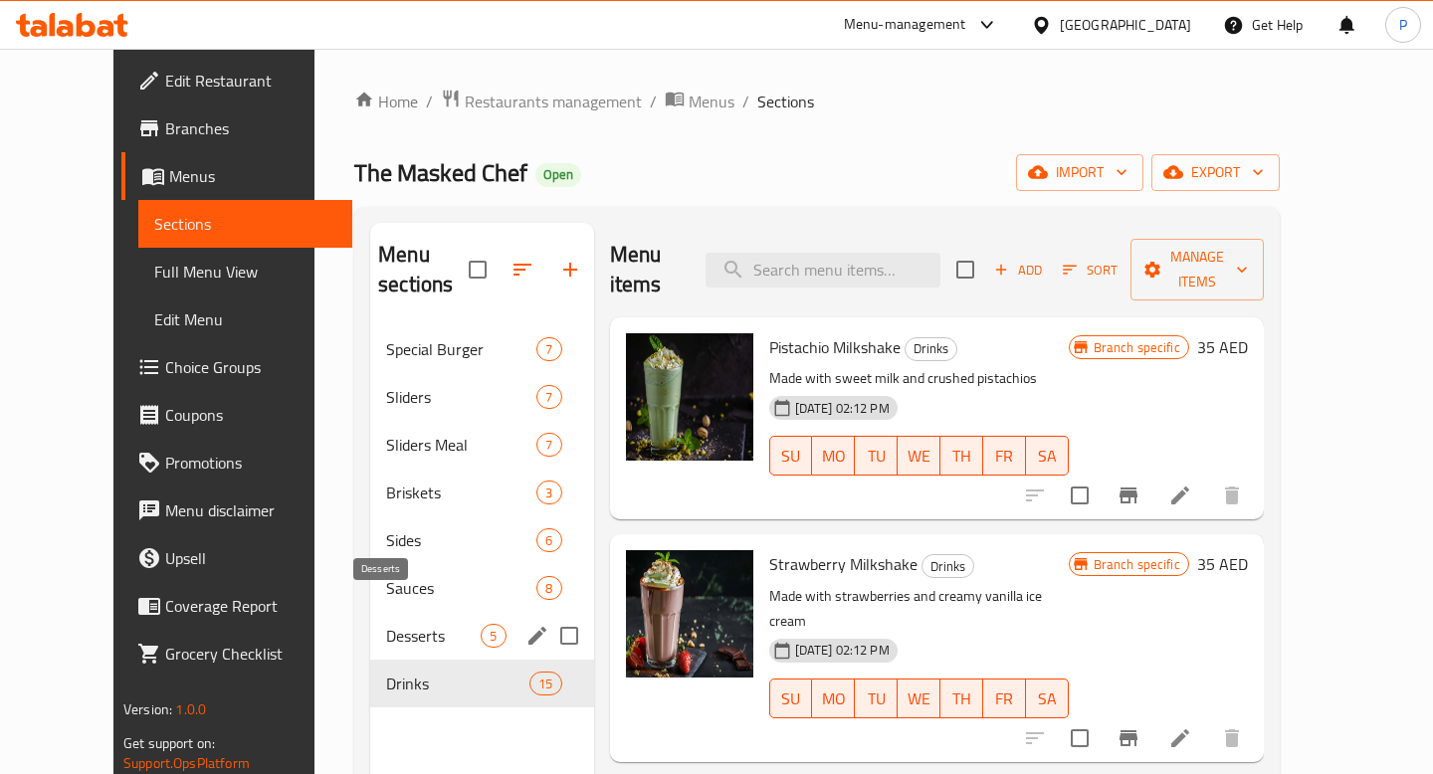
click at [428, 624] on span "Desserts" at bounding box center [433, 636] width 95 height 24
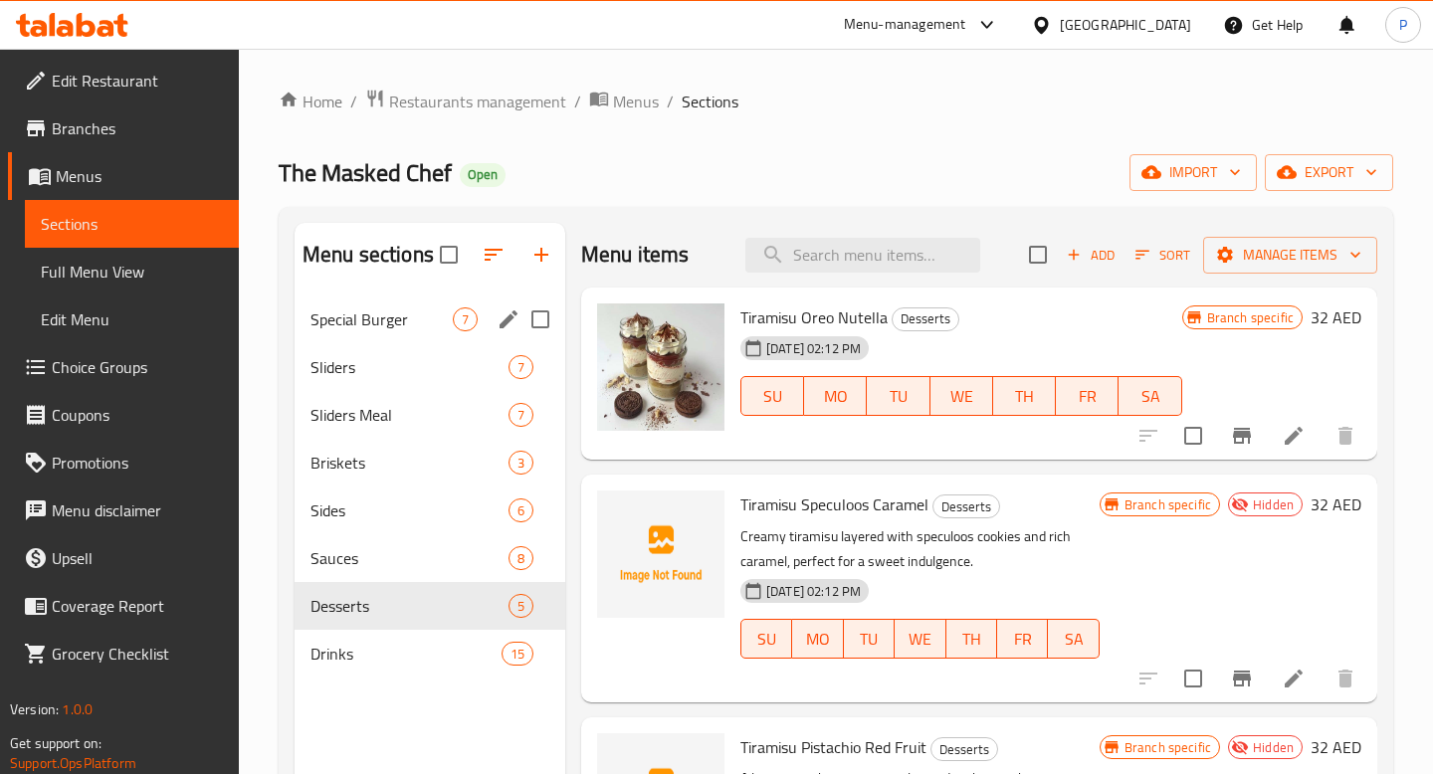
click at [391, 338] on div "Special Burger 7" at bounding box center [430, 320] width 271 height 48
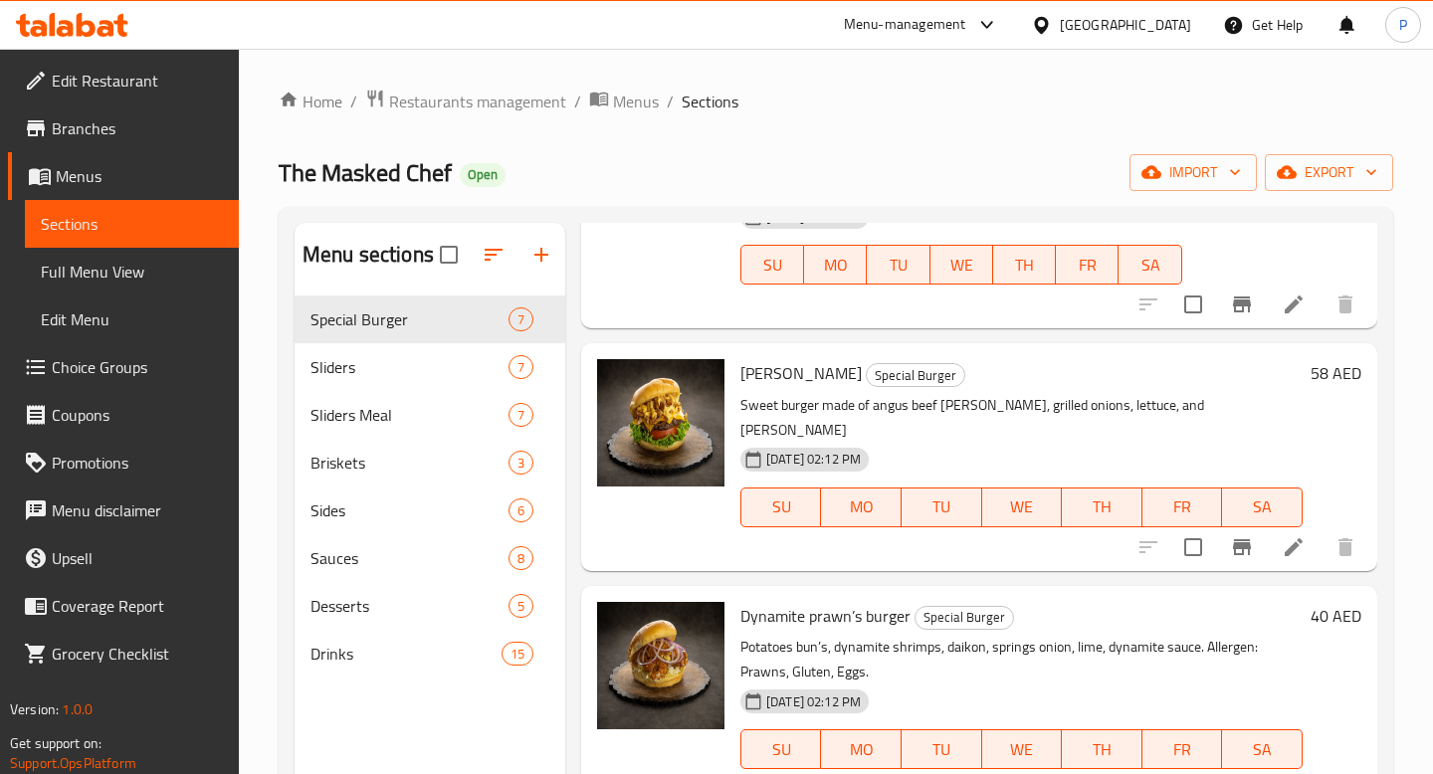
scroll to position [366, 0]
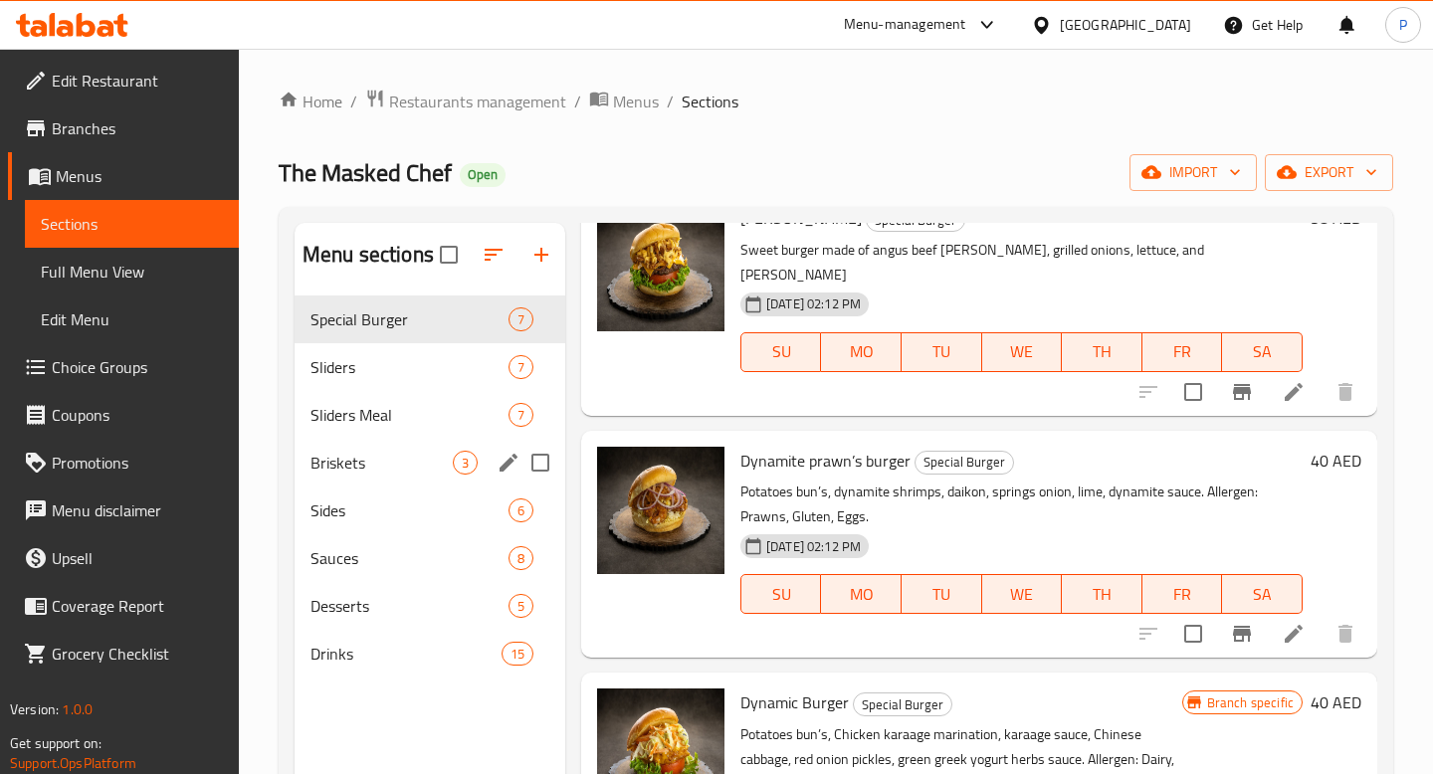
click at [389, 476] on div "Briskets 3" at bounding box center [430, 463] width 271 height 48
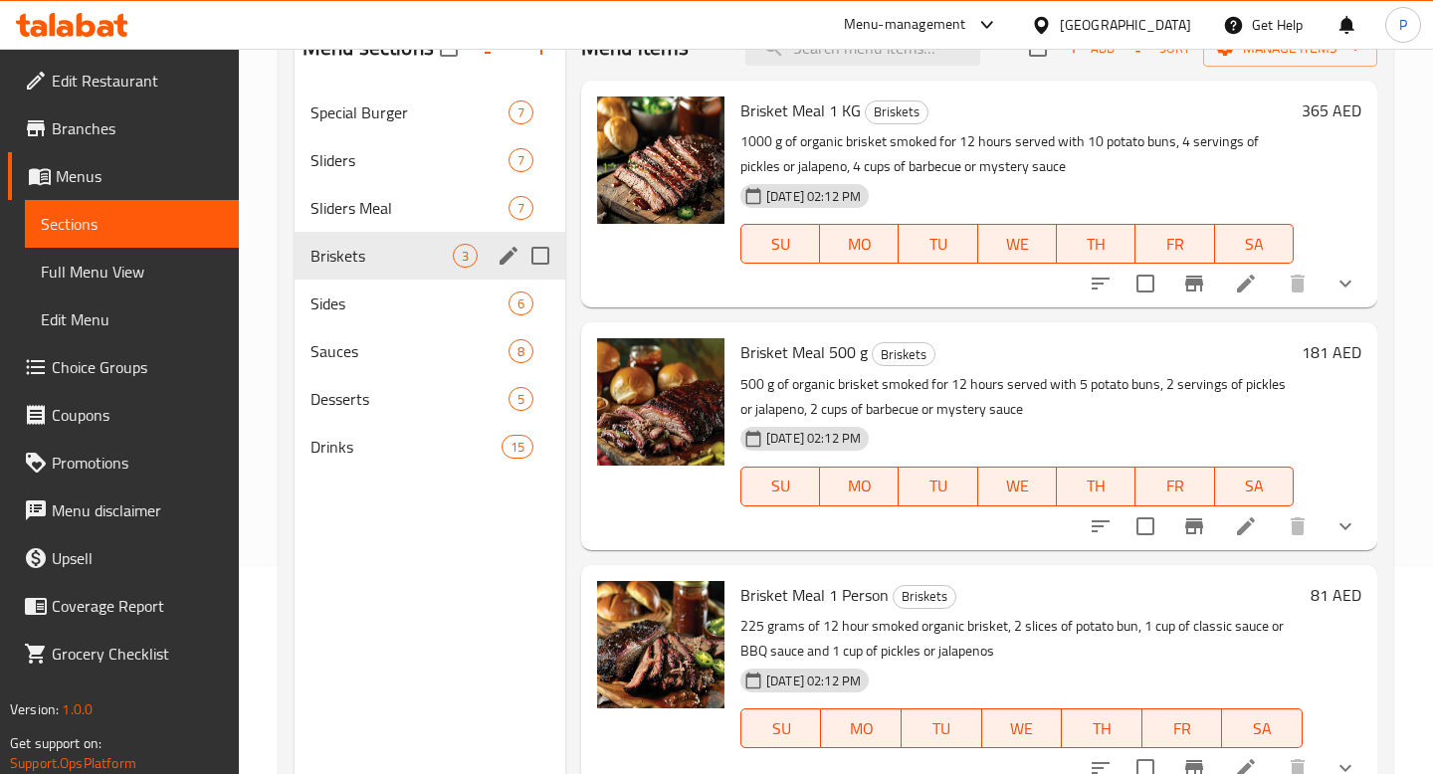
scroll to position [153, 0]
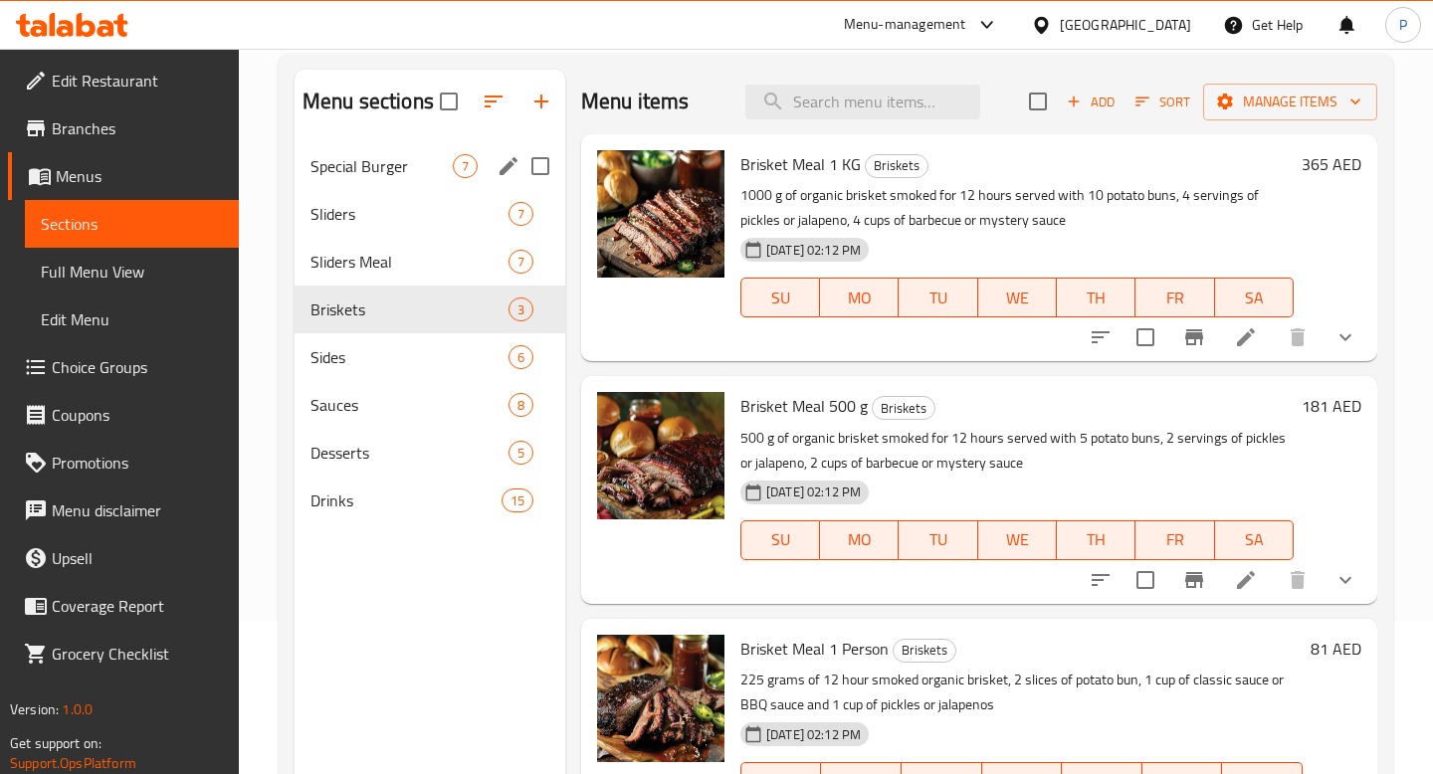
click at [414, 182] on div "Special Burger 7" at bounding box center [430, 166] width 271 height 48
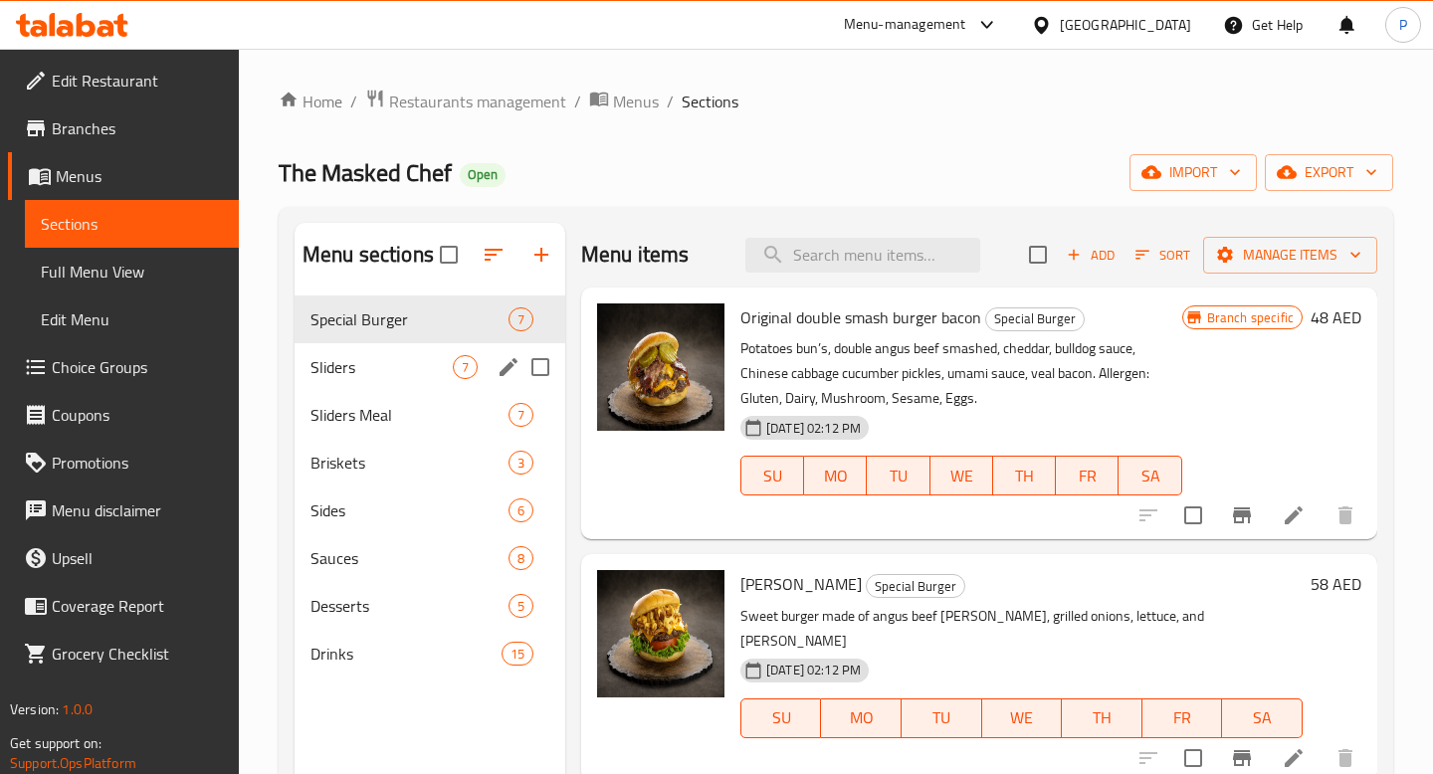
click at [335, 381] on div "Sliders 7" at bounding box center [430, 367] width 271 height 48
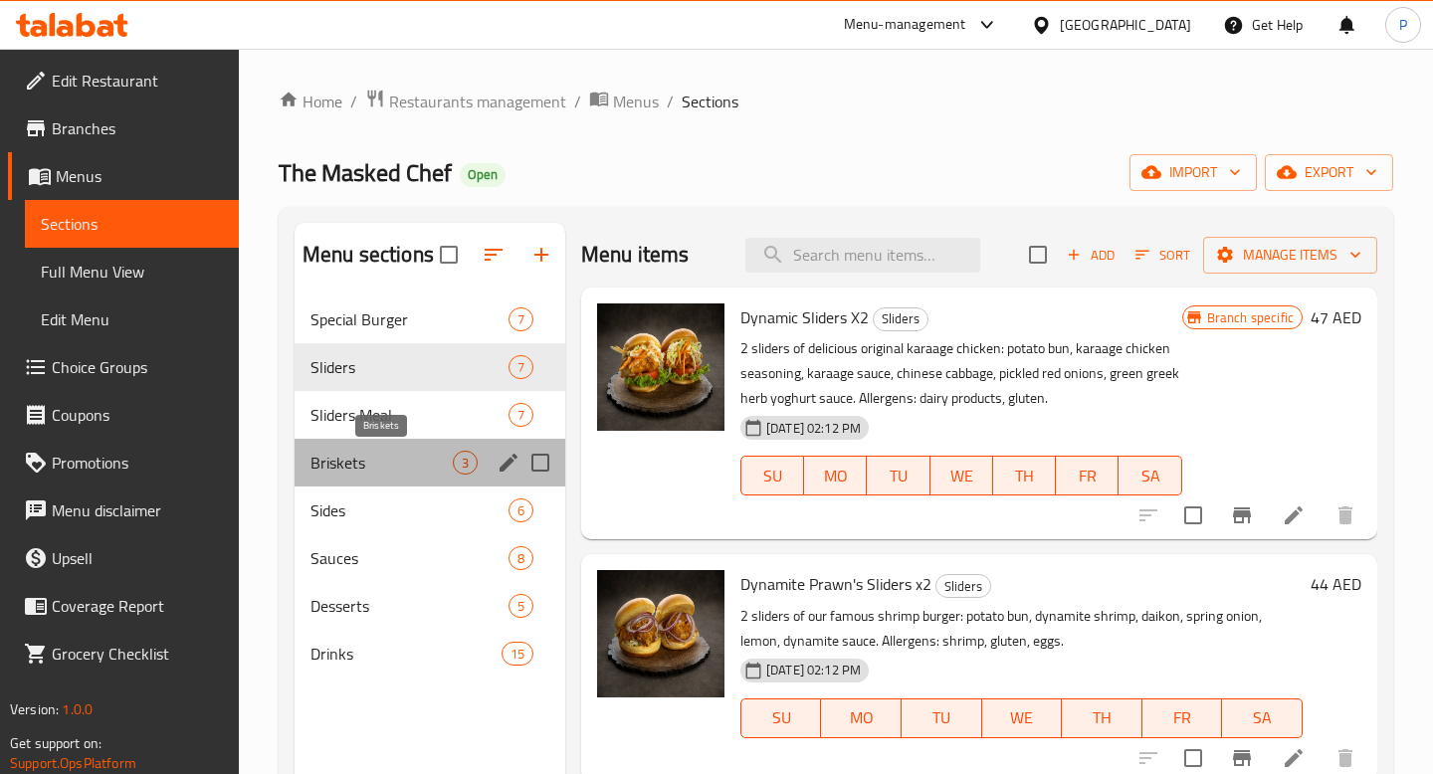
click at [414, 453] on span "Briskets" at bounding box center [382, 463] width 142 height 24
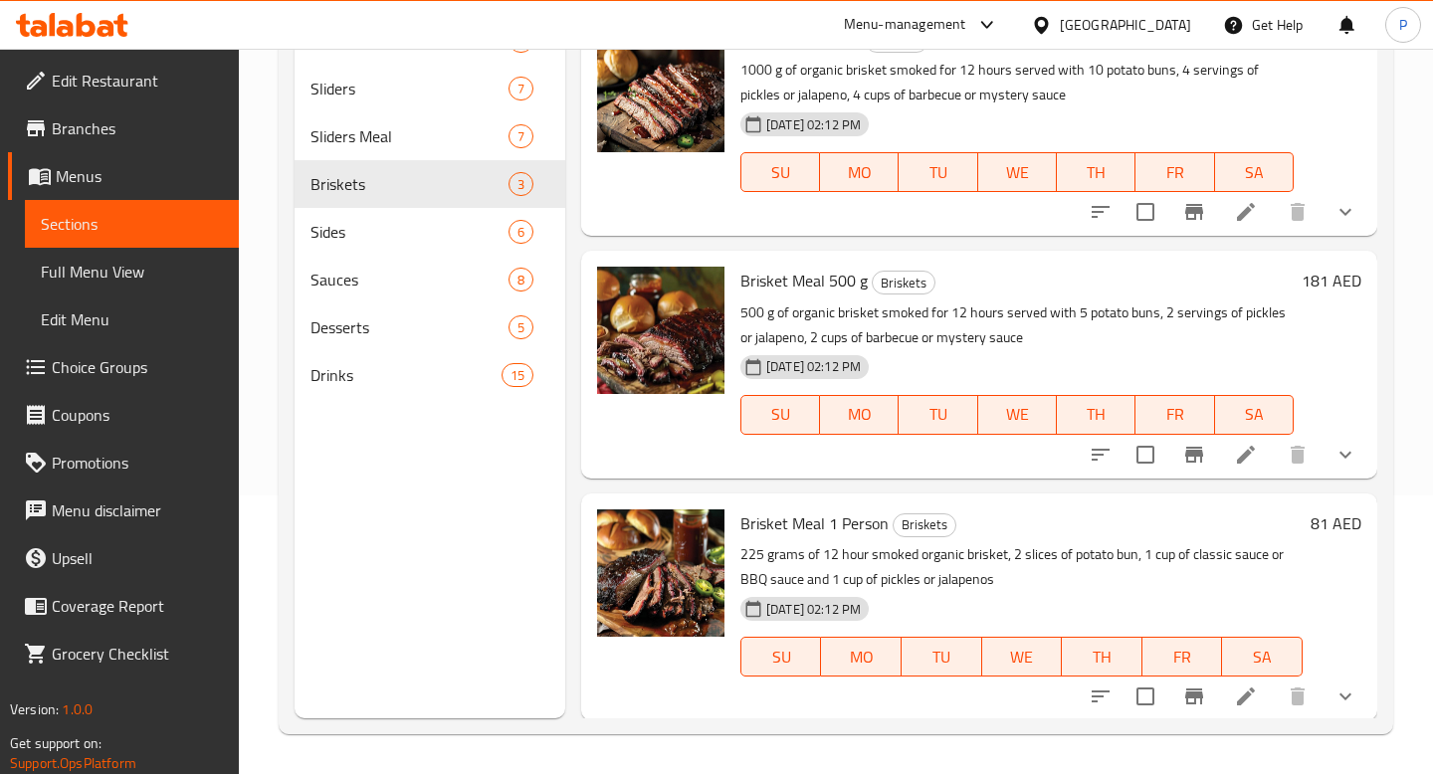
click at [874, 40] on div "Menu-management" at bounding box center [921, 25] width 187 height 48
click at [910, 34] on div "Menu-management" at bounding box center [905, 25] width 122 height 24
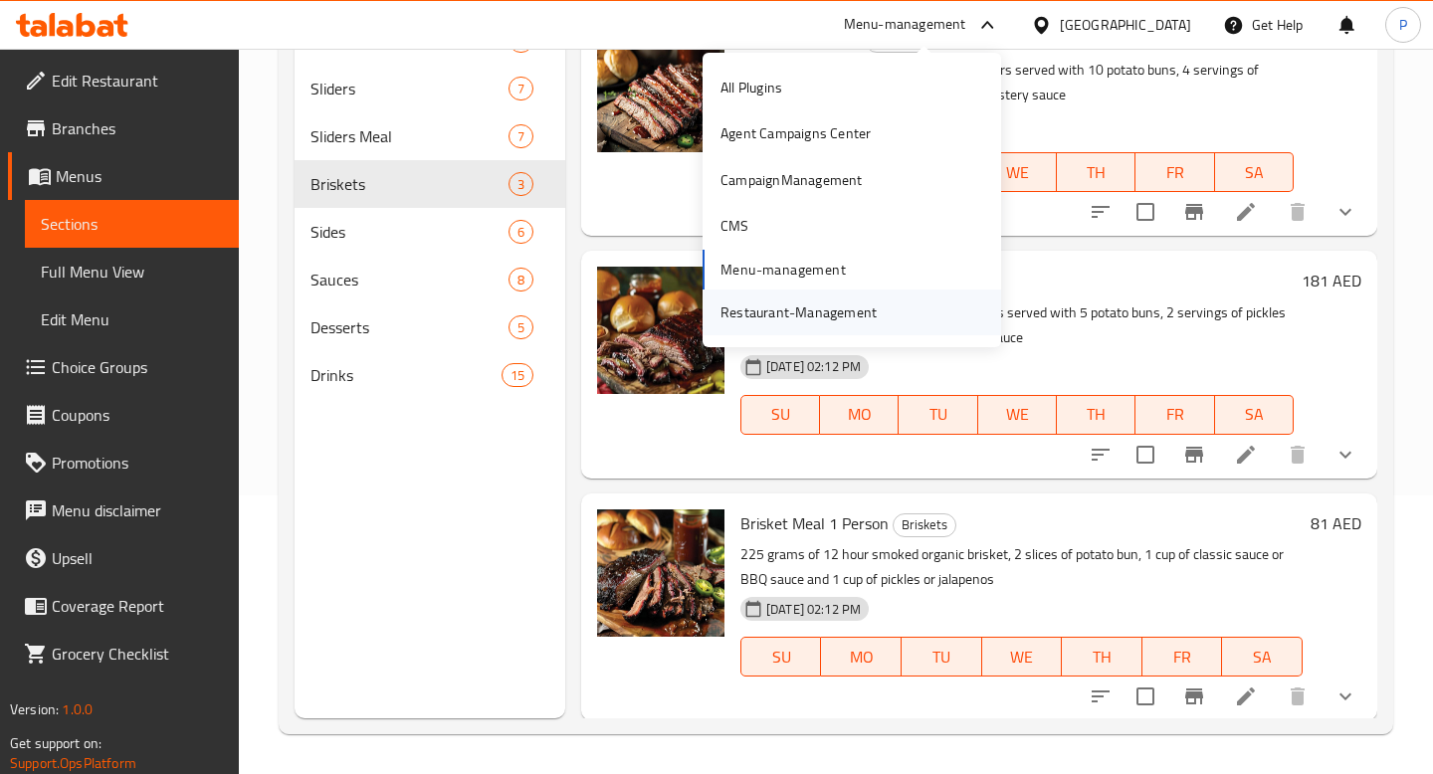
click at [868, 319] on div "Restaurant-Management" at bounding box center [799, 313] width 156 height 22
